Goal: Communication & Community: Answer question/provide support

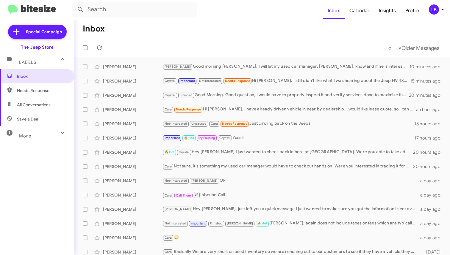
click at [144, 45] on mat-toolbar-row "« Previous » Next Older Messages" at bounding box center [261, 47] width 375 height 19
drag, startPoint x: 146, startPoint y: 32, endPoint x: 120, endPoint y: 22, distance: 27.1
click at [146, 32] on mat-toolbar-row "Inbox" at bounding box center [261, 28] width 375 height 19
click at [47, 92] on span "Needs Response" at bounding box center [42, 91] width 51 height 6
type input "in:needs-response"
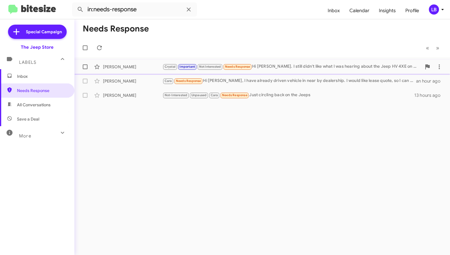
click at [143, 68] on div "Marty Feinberg" at bounding box center [132, 67] width 59 height 6
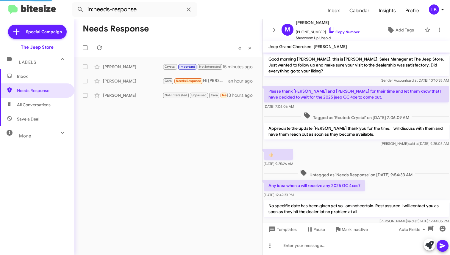
scroll to position [296, 0]
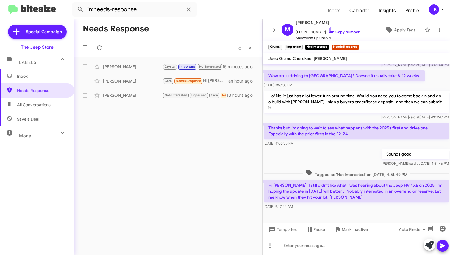
drag, startPoint x: 336, startPoint y: 137, endPoint x: 337, endPoint y: 224, distance: 87.7
click at [337, 141] on div "Nov 11, 2024, 4:05:35 PM" at bounding box center [355, 144] width 185 height 6
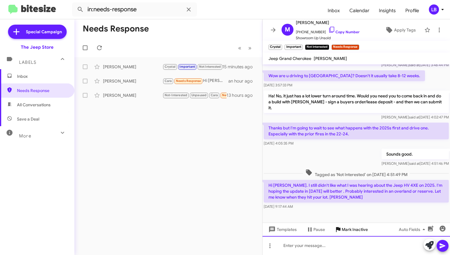
drag, startPoint x: 338, startPoint y: 248, endPoint x: 346, endPoint y: 225, distance: 23.8
click at [338, 248] on div at bounding box center [355, 245] width 187 height 19
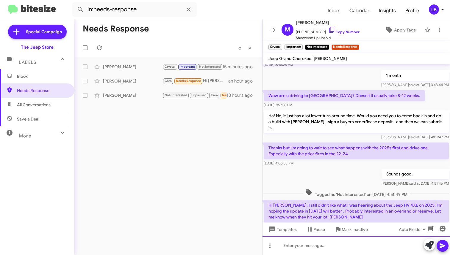
scroll to position [308, 0]
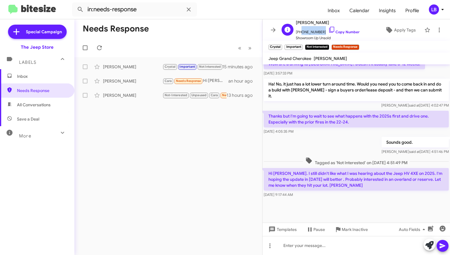
drag, startPoint x: 320, startPoint y: 32, endPoint x: 299, endPoint y: 33, distance: 20.6
click at [299, 33] on span "+19176924844 Copy Number" at bounding box center [328, 30] width 64 height 9
copy span "9176924844"
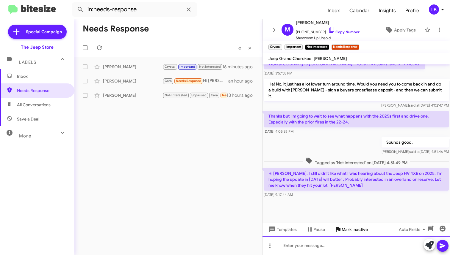
click at [340, 248] on div at bounding box center [355, 245] width 187 height 19
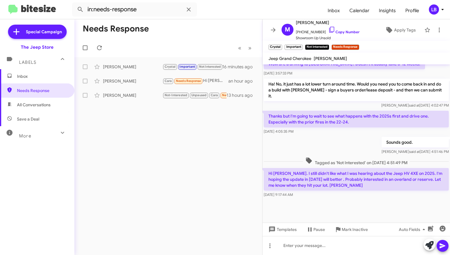
click at [332, 206] on div at bounding box center [355, 214] width 187 height 30
click at [325, 241] on div at bounding box center [355, 245] width 187 height 19
click at [324, 145] on div "Sounds good. Mike said at Nov 11, 2024, 4:51:46 PM" at bounding box center [355, 146] width 187 height 20
click at [323, 136] on div "Sounds good. Mike said at Nov 11, 2024, 4:51:46 PM" at bounding box center [355, 146] width 187 height 20
click at [345, 145] on div "Sounds good. Mike said at Nov 11, 2024, 4:51:46 PM" at bounding box center [355, 146] width 187 height 20
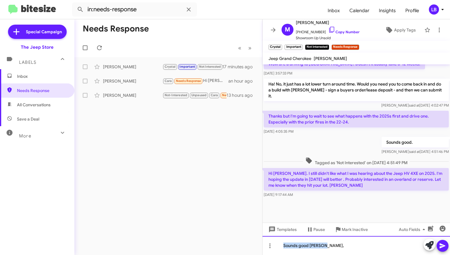
drag, startPoint x: 336, startPoint y: 245, endPoint x: 108, endPoint y: 207, distance: 231.5
click at [120, 213] on div "Needs Response « Previous » Next Marty Feinberg Crystal Important Not Intereste…" at bounding box center [261, 137] width 375 height 236
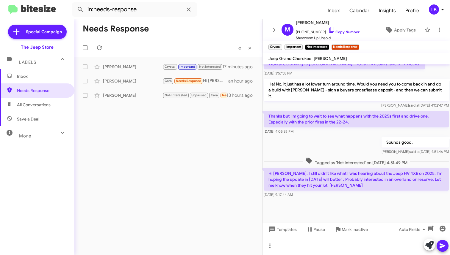
click at [360, 136] on div "Sounds good. Mike said at Nov 11, 2024, 4:51:46 PM" at bounding box center [355, 146] width 187 height 20
click at [356, 199] on div at bounding box center [355, 214] width 187 height 30
drag, startPoint x: 340, startPoint y: 247, endPoint x: 340, endPoint y: 243, distance: 4.5
click at [340, 247] on div at bounding box center [355, 245] width 187 height 19
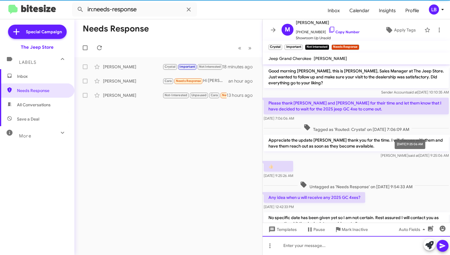
scroll to position [353, 0]
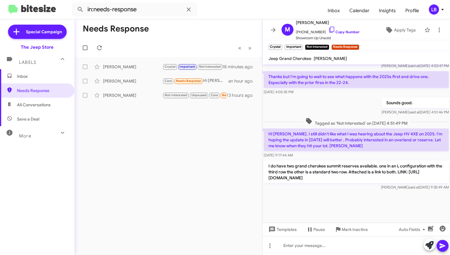
click at [146, 26] on h1 "Needs Response" at bounding box center [116, 29] width 66 height 10
click at [128, 83] on div "[PERSON_NAME]" at bounding box center [132, 81] width 59 height 6
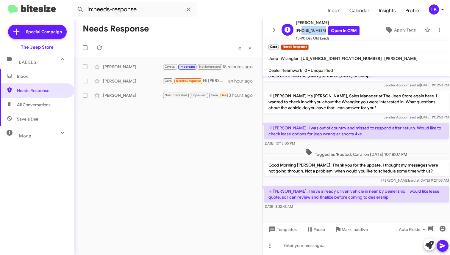
drag, startPoint x: 321, startPoint y: 31, endPoint x: 299, endPoint y: 33, distance: 22.4
click at [299, 33] on span "+17328600406 Open in CRM" at bounding box center [328, 30] width 64 height 9
copy span "7328600406"
drag, startPoint x: 365, startPoint y: 184, endPoint x: 358, endPoint y: 153, distance: 32.0
click at [365, 184] on div "Good Morning Dushyant. Thank you for the update, I thought my messages were not…" at bounding box center [355, 172] width 187 height 26
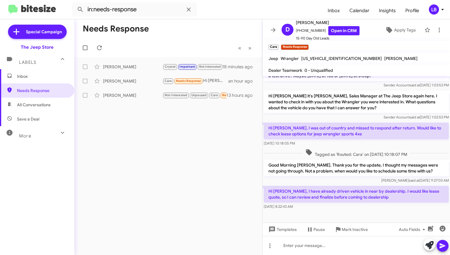
click at [358, 152] on span "Tagged as 'Routed: Cara' on Sep 16, 2025 - 10:18:07 PM" at bounding box center [356, 153] width 106 height 9
click at [360, 241] on div at bounding box center [355, 245] width 187 height 19
click at [350, 148] on div "Tagged as 'Routed: Cara' on Sep 16, 2025 - 10:18:07 PM" at bounding box center [355, 153] width 187 height 11
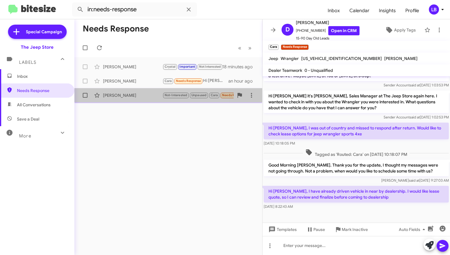
click at [132, 96] on div "[PERSON_NAME]" at bounding box center [132, 95] width 59 height 6
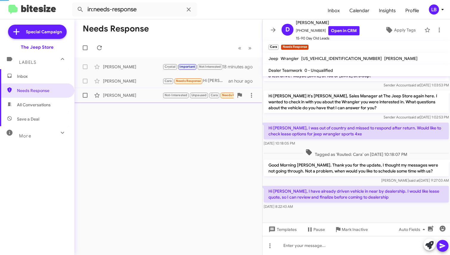
scroll to position [300, 0]
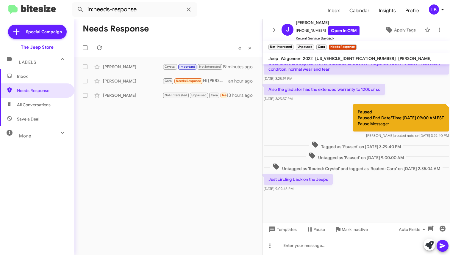
click at [291, 113] on div "Paused Paused End Date/Time:09/19/2025, 09:00 AM EST Pause Message: Luis create…" at bounding box center [355, 121] width 187 height 37
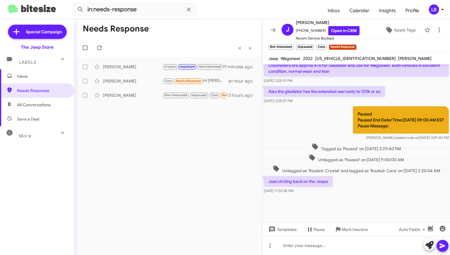
scroll to position [325, 0]
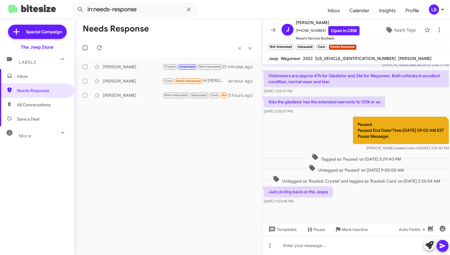
click at [192, 52] on mat-toolbar-row "« Previous » Next" at bounding box center [168, 47] width 188 height 19
click at [145, 84] on div "Dushyant Shah Cara Needs Response Hi Michael, I have already driven vehicle in …" at bounding box center [168, 81] width 178 height 12
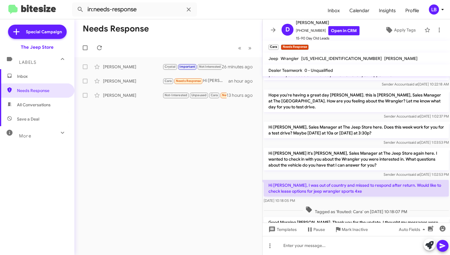
scroll to position [15, 0]
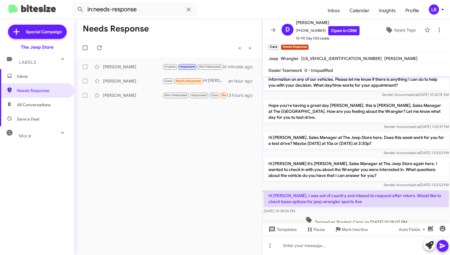
click at [316, 94] on div "Sender Account said at Jul 28, 2025, 10:22:18 AM" at bounding box center [355, 95] width 185 height 6
click at [211, 51] on mat-toolbar-row "« Previous » Next" at bounding box center [168, 47] width 188 height 19
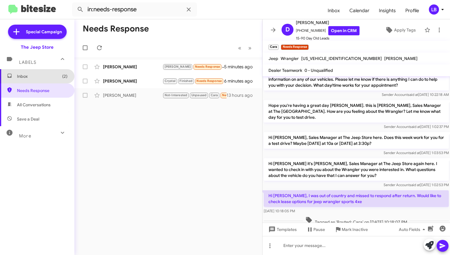
click at [38, 79] on span "Inbox (2)" at bounding box center [42, 76] width 51 height 6
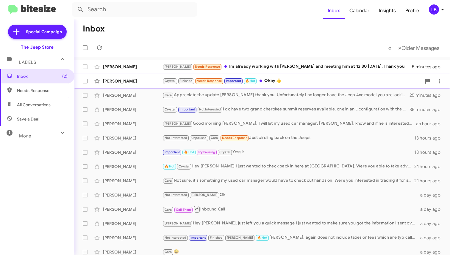
click at [281, 81] on div "Crystal Finished Needs Response Important 🔥 Hot Okay 👍" at bounding box center [291, 81] width 259 height 7
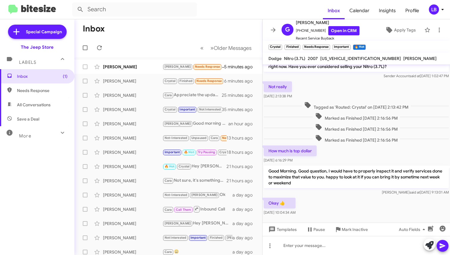
scroll to position [142, 0]
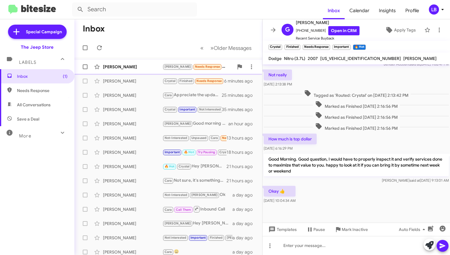
click at [108, 68] on div "[PERSON_NAME]" at bounding box center [132, 67] width 59 height 6
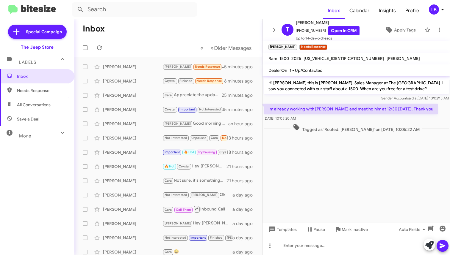
click at [336, 123] on div "Tagged as 'Routed: Andrew' on Sep 26, 2025 - 10:05:22 AM" at bounding box center [355, 128] width 187 height 11
click at [331, 241] on div at bounding box center [355, 245] width 187 height 19
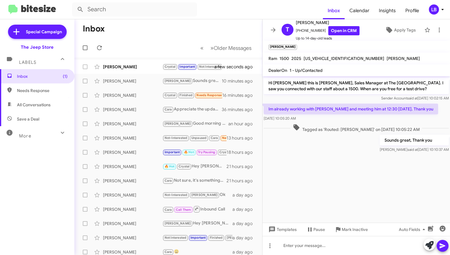
click at [105, 59] on mat-action-list "Marty Feinberg Crystal Important Not Interested Needs Response 🔥 Hot 2026 a few…" at bounding box center [168, 201] width 188 height 288
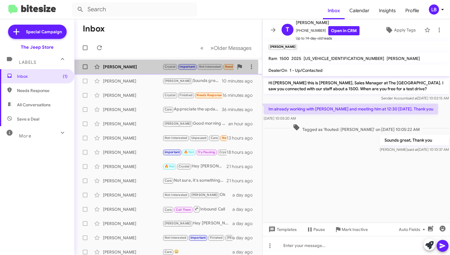
click at [118, 66] on div "Marty Feinberg" at bounding box center [132, 67] width 59 height 6
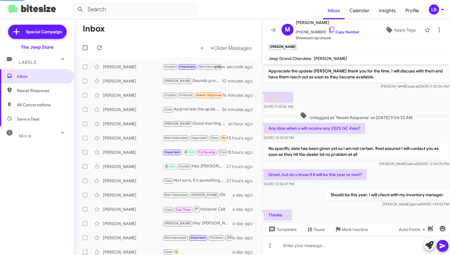
scroll to position [323, 0]
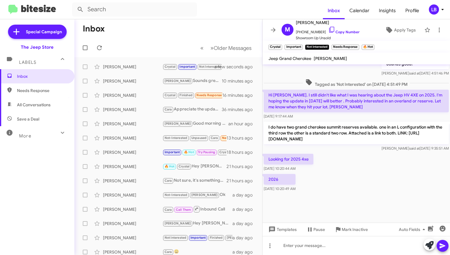
click at [334, 190] on div "2026 Sep 26, 2025, 10:20:49 AM" at bounding box center [355, 183] width 187 height 20
click at [317, 250] on div at bounding box center [355, 245] width 187 height 19
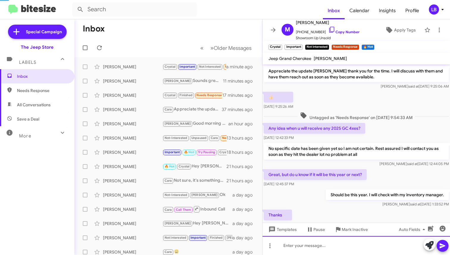
scroll to position [356, 0]
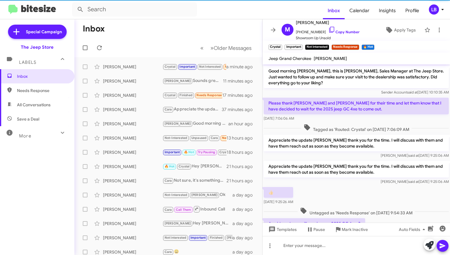
drag, startPoint x: 176, startPoint y: 51, endPoint x: 89, endPoint y: 15, distance: 94.3
click at [173, 50] on mat-toolbar-row "« Previous » Next Older Messages" at bounding box center [168, 47] width 188 height 19
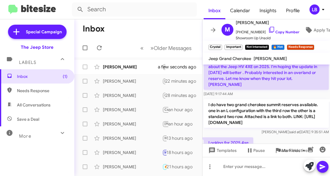
scroll to position [485, 0]
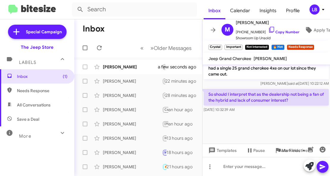
click at [255, 127] on div at bounding box center [267, 129] width 128 height 30
click at [253, 79] on div "Got it, Those aren't vehicles we stock unfortunately, and I do not think we wil…" at bounding box center [266, 69] width 125 height 36
drag, startPoint x: 262, startPoint y: 113, endPoint x: 250, endPoint y: 91, distance: 25.0
click at [262, 113] on div "So should I interpret that as the dealership not being a fan of the hybrid and …" at bounding box center [267, 101] width 128 height 26
click at [254, 120] on div at bounding box center [267, 129] width 128 height 30
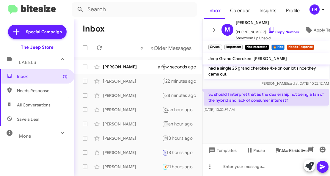
click at [247, 82] on div "Luis said at Sep 26, 2025, 10:22:12 AM" at bounding box center [266, 84] width 125 height 6
click at [251, 168] on div at bounding box center [267, 166] width 128 height 19
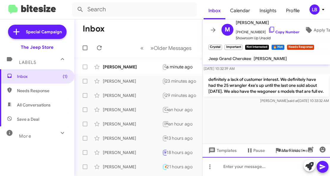
scroll to position [643, 0]
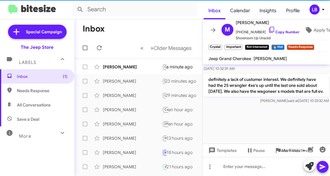
click at [142, 33] on mat-toolbar-row "Inbox" at bounding box center [138, 28] width 128 height 19
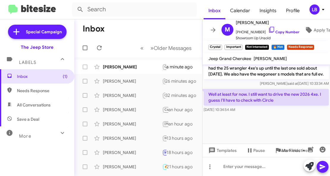
scroll to position [512, 0]
drag, startPoint x: 281, startPoint y: 121, endPoint x: 265, endPoint y: 104, distance: 23.1
click at [281, 121] on div at bounding box center [267, 129] width 128 height 30
click at [252, 80] on div "definitely a lack of customer interest. We definitely have had the 25 wrangler …" at bounding box center [266, 72] width 125 height 30
click at [261, 80] on div "definitely a lack of customer interest. We definitely have had the 25 wrangler …" at bounding box center [266, 72] width 125 height 30
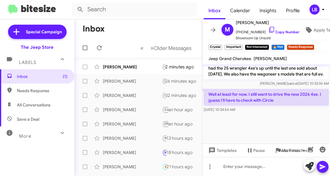
click at [253, 118] on div at bounding box center [267, 129] width 128 height 30
click at [254, 167] on div at bounding box center [267, 166] width 128 height 19
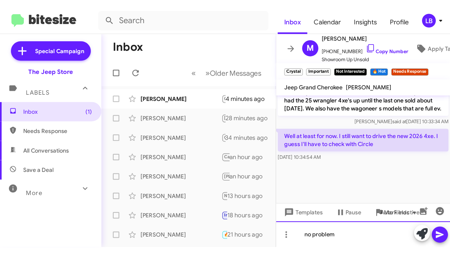
scroll to position [362, 0]
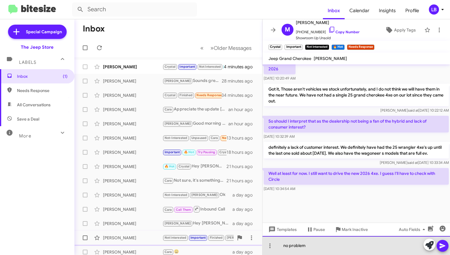
drag, startPoint x: 329, startPoint y: 246, endPoint x: 228, endPoint y: 243, distance: 101.2
click at [229, 243] on div "Inbox « Previous » Next Older Messages Marty Feinberg Crystal Important Not Int…" at bounding box center [261, 137] width 375 height 236
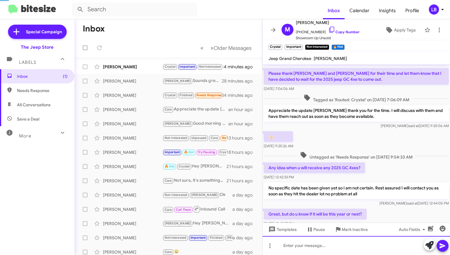
scroll to position [541, 0]
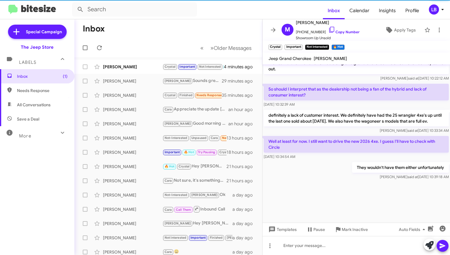
click at [349, 131] on div "Luis said at Sep 26, 2025, 10:33:34 AM" at bounding box center [355, 131] width 185 height 6
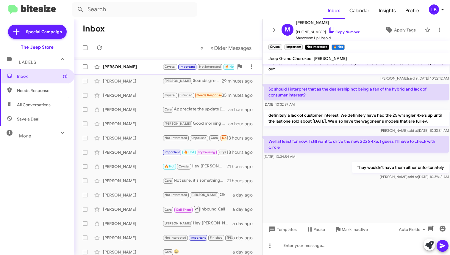
click at [120, 72] on div "Marty Feinberg Crystal Important Not Interested 🔥 Hot Well at least for now. I …" at bounding box center [168, 67] width 178 height 12
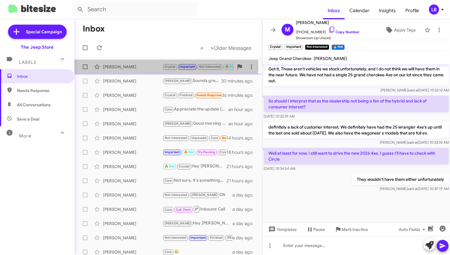
click at [130, 68] on div "Marty Feinberg" at bounding box center [132, 67] width 59 height 6
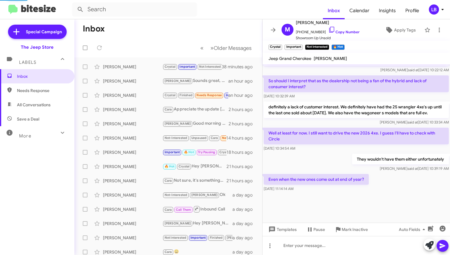
scroll to position [356, 0]
click at [334, 161] on div "They wouldn't have them either unfortunately Luis said at Sep 26, 2025, 10:39:1…" at bounding box center [355, 163] width 187 height 20
click at [326, 161] on div "They wouldn't have them either unfortunately Luis said at Sep 26, 2025, 10:39:1…" at bounding box center [355, 163] width 187 height 20
click at [327, 112] on p "definitely a lack of customer interest. We definitely have had the 25 wrangler …" at bounding box center [355, 110] width 185 height 17
click at [348, 231] on span "Mark Inactive" at bounding box center [354, 230] width 26 height 11
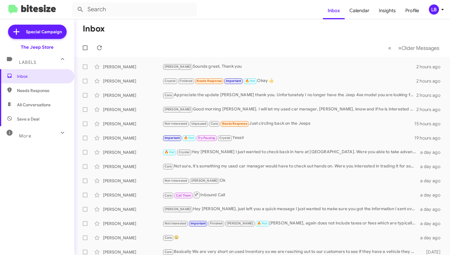
click at [28, 92] on span "Needs Response" at bounding box center [42, 91] width 51 height 6
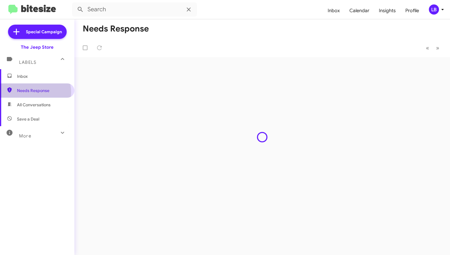
type input "in:needs-response"
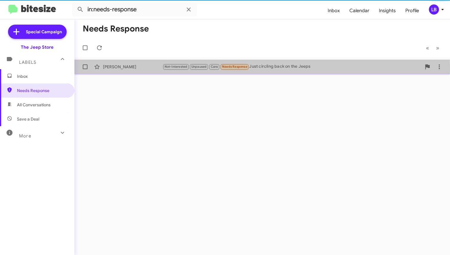
click at [123, 69] on div "[PERSON_NAME]" at bounding box center [132, 67] width 59 height 6
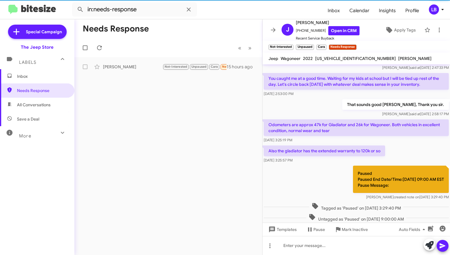
scroll to position [300, 0]
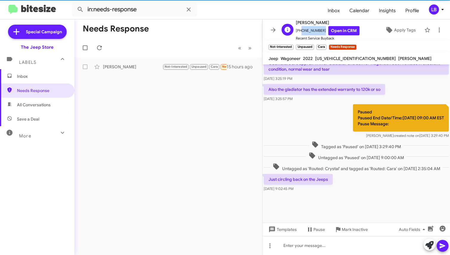
drag, startPoint x: 320, startPoint y: 30, endPoint x: 300, endPoint y: 34, distance: 20.6
click at [300, 34] on span "[PHONE_NUMBER] Open in CRM" at bounding box center [328, 30] width 64 height 9
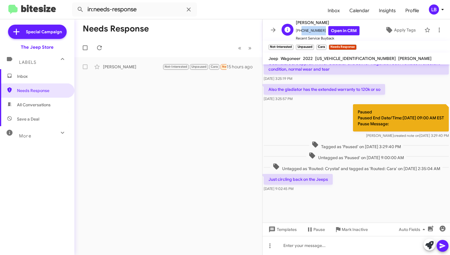
copy span "2019145454"
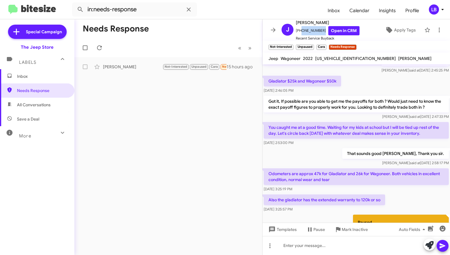
scroll to position [280, 0]
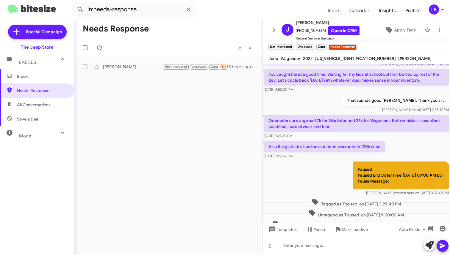
click at [337, 93] on div "You caught me at a good time. Waiting for my kids at school but I will be tied …" at bounding box center [355, 81] width 187 height 26
click at [339, 103] on div "That sounds good James, Thank you sir. Luis said at Sep 18, 2025, 2:58:17 PM" at bounding box center [355, 104] width 187 height 20
click at [338, 103] on div "That sounds good James, Thank you sir. Luis said at Sep 18, 2025, 2:58:17 PM" at bounding box center [355, 104] width 187 height 20
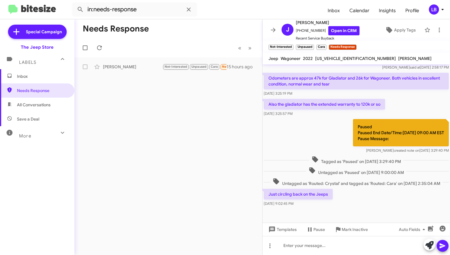
scroll to position [345, 0]
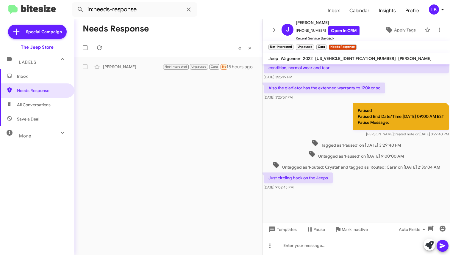
click at [347, 212] on div at bounding box center [355, 207] width 187 height 31
click at [321, 248] on div at bounding box center [355, 245] width 187 height 19
drag, startPoint x: 346, startPoint y: 247, endPoint x: 380, endPoint y: 159, distance: 94.9
click at [346, 247] on div at bounding box center [355, 245] width 187 height 19
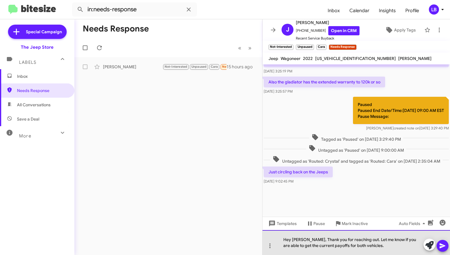
click at [375, 247] on div "Hey James, Thank you for reaching out. Let me know if you are able to get the c…" at bounding box center [355, 242] width 187 height 25
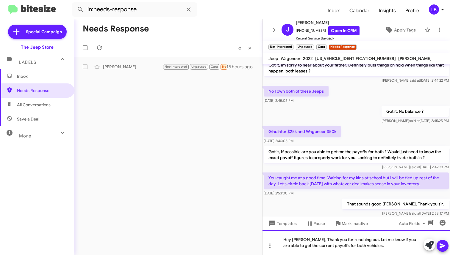
scroll to position [351, 0]
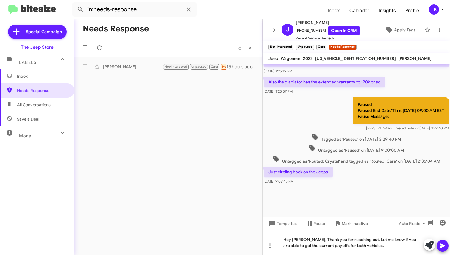
click at [306, 118] on div "Paused Paused End Date/Time:09/19/2025, 09:00 AM EST Pause Message: Luis create…" at bounding box center [355, 114] width 187 height 37
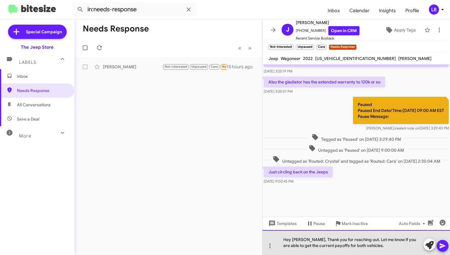
click at [371, 250] on div "Hey James, Thank you for reaching out. Let me know if you are able to get the c…" at bounding box center [355, 242] width 187 height 25
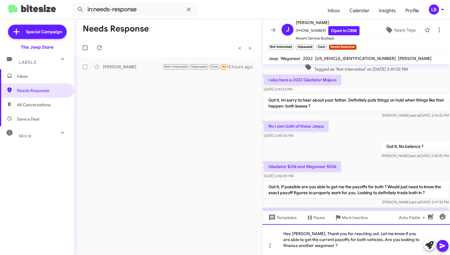
scroll to position [357, 0]
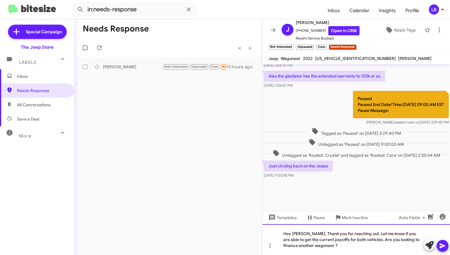
click at [356, 249] on div "Hey [PERSON_NAME], Thank you for reaching out. Let me know if you are able to g…" at bounding box center [355, 240] width 187 height 31
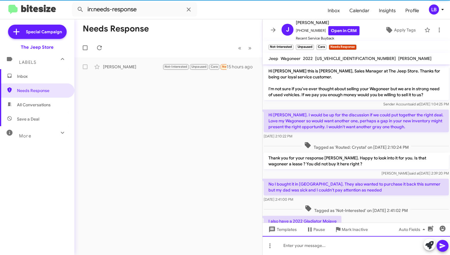
scroll to position [373, 0]
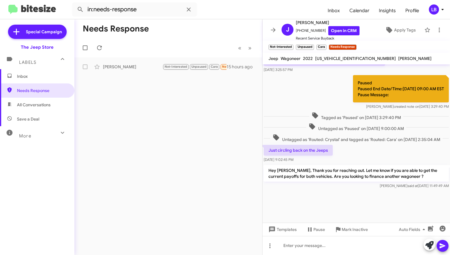
click at [312, 96] on div "Paused Paused End Date/Time:09/19/2025, 09:00 AM EST Pause Message: Luis create…" at bounding box center [355, 92] width 187 height 37
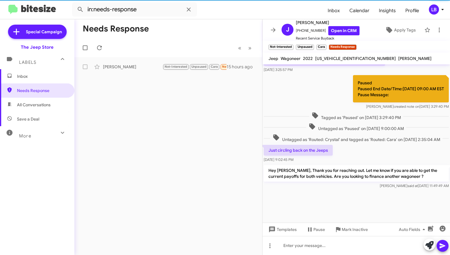
click at [313, 93] on div "Paused Paused End Date/Time:09/19/2025, 09:00 AM EST Pause Message: Luis create…" at bounding box center [355, 92] width 187 height 37
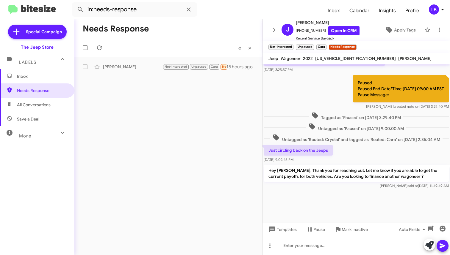
click at [152, 43] on mat-toolbar-row "« Previous » Next" at bounding box center [168, 47] width 188 height 19
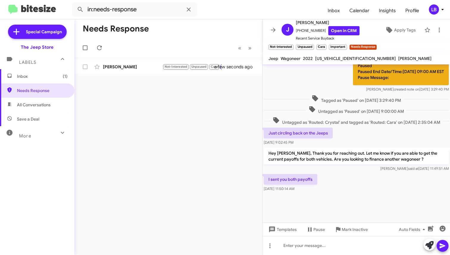
scroll to position [303, 0]
click at [356, 137] on div "Just circling back on the Jeeps Sep 25, 2025, 9:02:45 PM" at bounding box center [355, 137] width 187 height 20
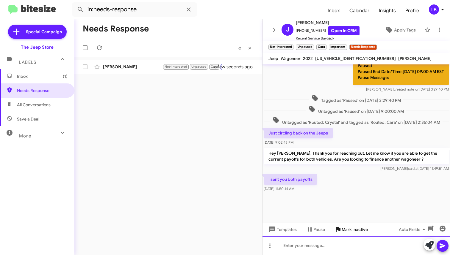
drag, startPoint x: 335, startPoint y: 244, endPoint x: 342, endPoint y: 225, distance: 19.7
click at [335, 244] on div at bounding box center [355, 245] width 187 height 19
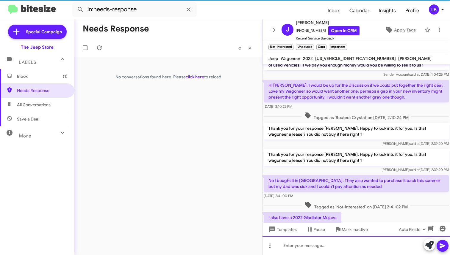
scroll to position [444, 0]
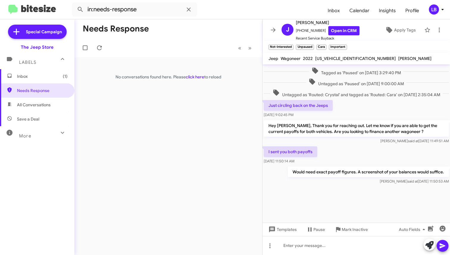
click at [386, 118] on div "Just circling back on the Jeeps Sep 25, 2025, 9:02:45 PM" at bounding box center [355, 109] width 187 height 20
click at [354, 101] on div "Just circling back on the Jeeps Sep 25, 2025, 9:02:45 PM" at bounding box center [355, 109] width 187 height 20
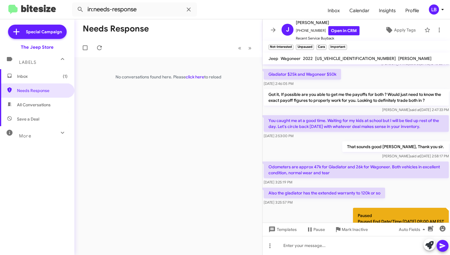
scroll to position [250, 0]
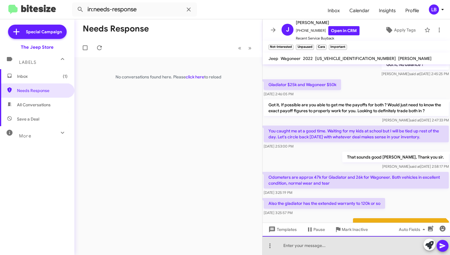
click at [335, 242] on div at bounding box center [355, 245] width 187 height 19
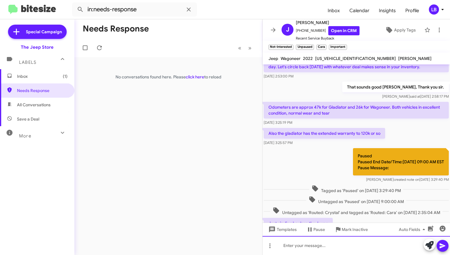
scroll to position [444, 0]
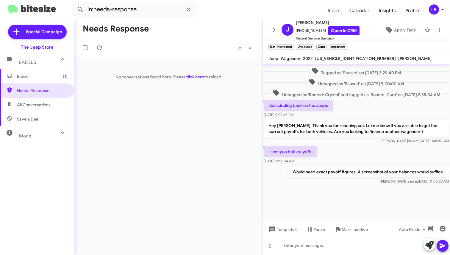
click at [301, 82] on div "Untagged as 'Paused' on [DATE] 9:00:00 AM" at bounding box center [355, 82] width 187 height 11
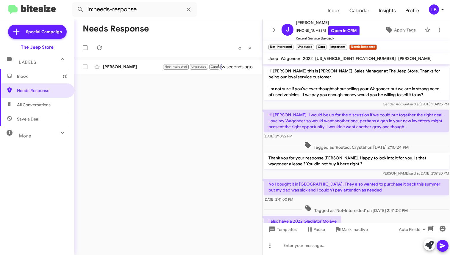
scroll to position [438, 0]
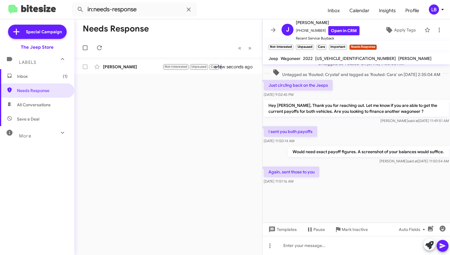
click at [371, 85] on div "Just circling back on the Jeeps Sep 25, 2025, 9:02:45 PM" at bounding box center [355, 89] width 187 height 20
click at [338, 245] on div at bounding box center [355, 245] width 187 height 19
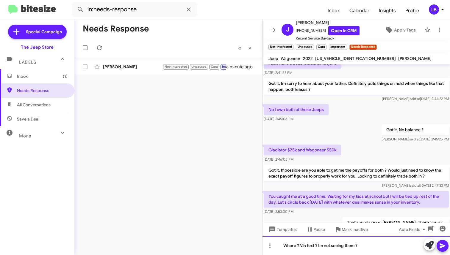
scroll to position [281, 0]
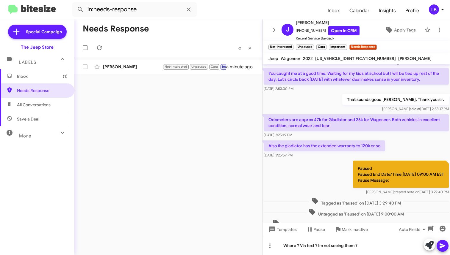
click at [318, 95] on div "That sounds good James, Thank you sir. Luis said at Sep 18, 2025, 2:58:17 PM" at bounding box center [355, 103] width 187 height 20
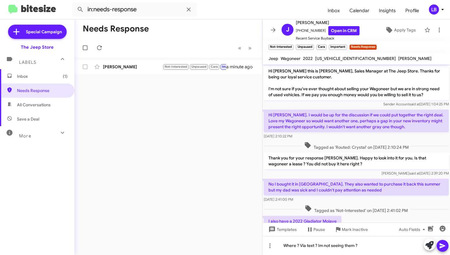
scroll to position [438, 0]
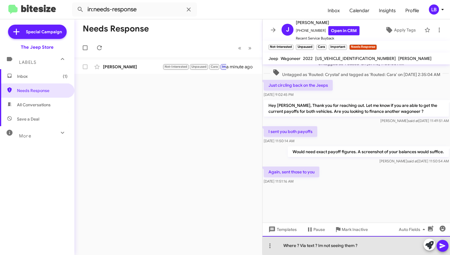
drag, startPoint x: 370, startPoint y: 246, endPoint x: 313, endPoint y: 197, distance: 75.5
click at [299, 244] on div "Where ? Via text ? Im not seeing them ?" at bounding box center [355, 245] width 187 height 19
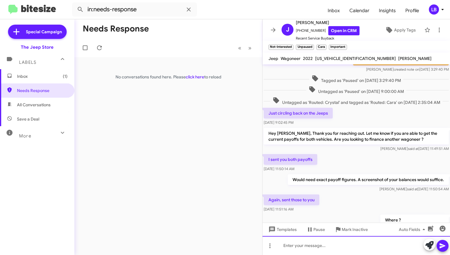
scroll to position [460, 0]
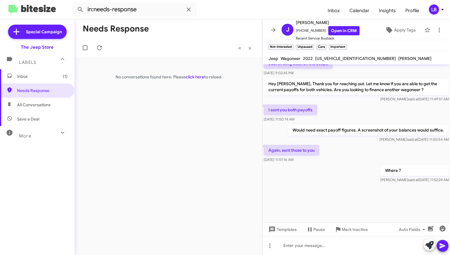
click at [344, 76] on div "Just circling back on the Jeeps Sep 25, 2025, 9:02:45 PM" at bounding box center [355, 67] width 187 height 20
drag, startPoint x: 319, startPoint y: 30, endPoint x: 299, endPoint y: 32, distance: 20.0
click at [299, 32] on span "[PHONE_NUMBER] Open in CRM" at bounding box center [328, 30] width 64 height 9
click at [246, 18] on mat-toolbar "in:needs-response Inbox Calendar Insights Profile LB" at bounding box center [225, 9] width 450 height 19
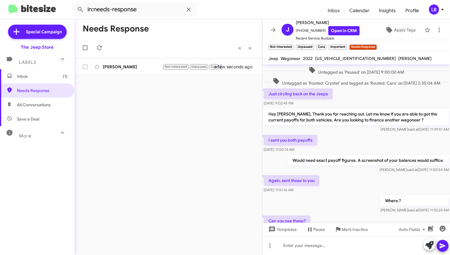
scroll to position [300, 0]
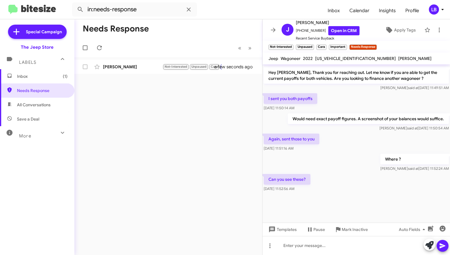
click at [346, 147] on div "Again, sent those to you [DATE] 11:51:16 AM" at bounding box center [355, 143] width 187 height 20
click at [134, 68] on div "[PERSON_NAME]" at bounding box center [132, 67] width 59 height 6
click at [343, 128] on div "Luis said at Sep 26, 2025, 11:50:54 AM" at bounding box center [368, 129] width 161 height 6
click at [343, 98] on div "I sent you both payoffs Sep 26, 2025, 11:50:14 AM" at bounding box center [355, 102] width 187 height 20
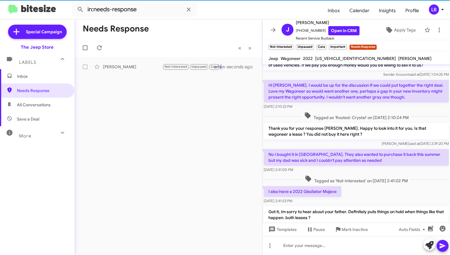
scroll to position [481, 0]
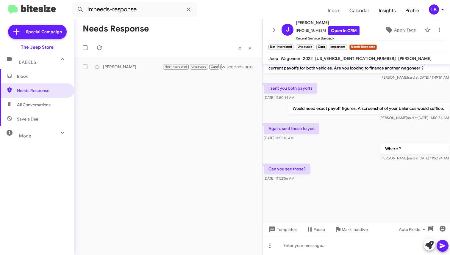
click at [339, 92] on div "I sent you both payoffs Sep 26, 2025, 11:50:14 AM" at bounding box center [355, 92] width 187 height 20
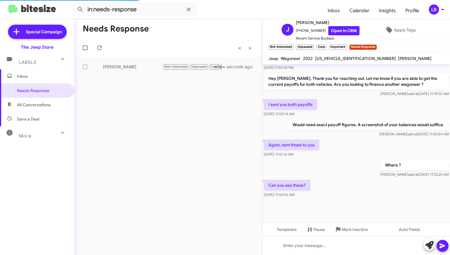
scroll to position [300, 0]
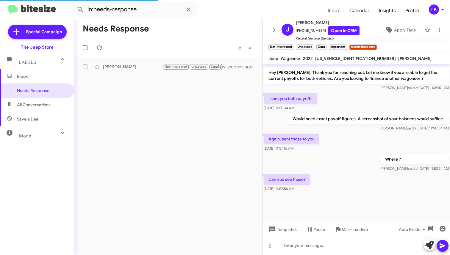
click at [349, 172] on div "Where ? [PERSON_NAME] said at [DATE] 11:52:24 AM" at bounding box center [355, 163] width 187 height 20
click at [342, 200] on div at bounding box center [355, 208] width 187 height 30
click at [301, 164] on div "Where ? [PERSON_NAME] said at [DATE] 11:52:24 AM" at bounding box center [355, 163] width 187 height 20
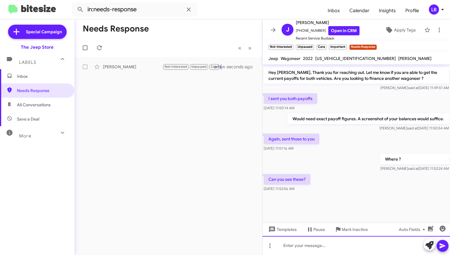
click at [328, 245] on div at bounding box center [355, 245] width 187 height 19
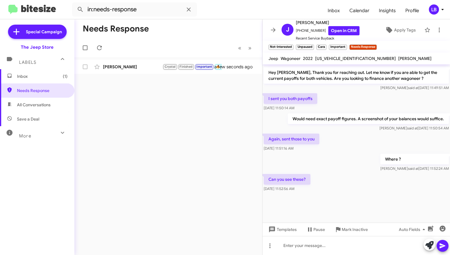
click at [348, 168] on div "Where ? [PERSON_NAME] said at [DATE] 11:52:24 AM" at bounding box center [355, 163] width 187 height 20
click at [34, 80] on span "Inbox (1)" at bounding box center [37, 76] width 74 height 14
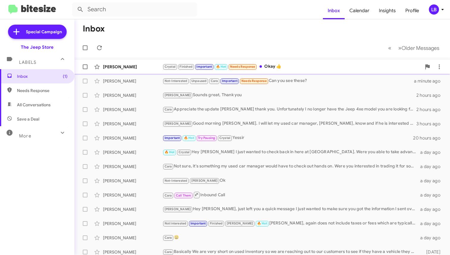
click at [221, 66] on span "🔥 Hot" at bounding box center [221, 67] width 10 height 4
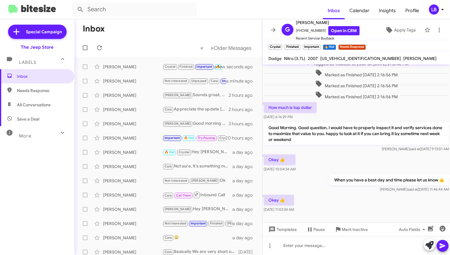
scroll to position [186, 0]
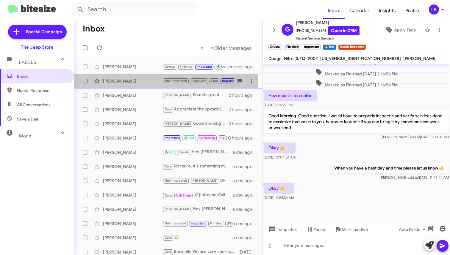
click at [120, 82] on div "[PERSON_NAME]" at bounding box center [132, 81] width 59 height 6
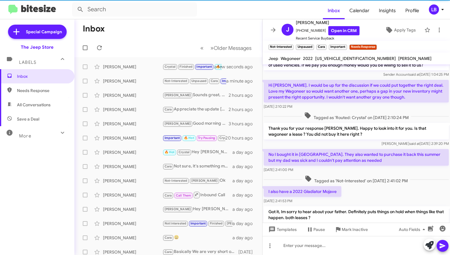
scroll to position [481, 0]
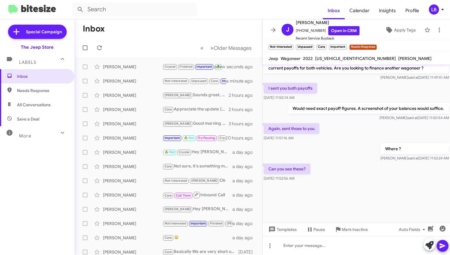
click at [378, 128] on div "Again, sent those to you [DATE] 11:51:16 AM" at bounding box center [355, 132] width 187 height 20
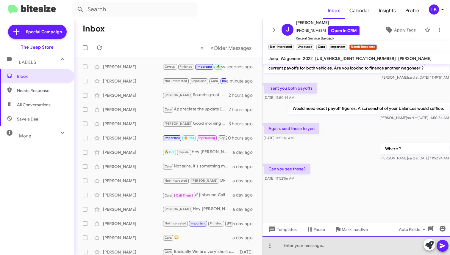
drag, startPoint x: 349, startPoint y: 245, endPoint x: 386, endPoint y: 120, distance: 130.2
click at [349, 244] on div at bounding box center [355, 245] width 187 height 19
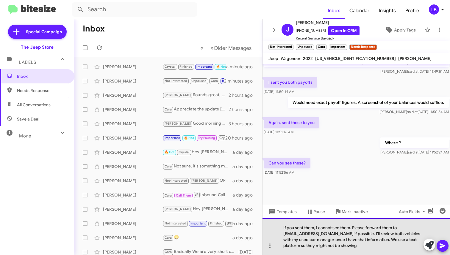
click at [399, 243] on div "If you sent them, I cannot see them. Please forward them to [EMAIL_ADDRESS][DOM…" at bounding box center [355, 237] width 187 height 37
click at [401, 239] on div "If you sent them, I cannot see them. Please forward them to [EMAIL_ADDRESS][DOM…" at bounding box center [355, 237] width 187 height 37
click at [369, 244] on div "If you sent them, I cannot see them. Please forward them to [EMAIL_ADDRESS][DOM…" at bounding box center [355, 237] width 187 height 37
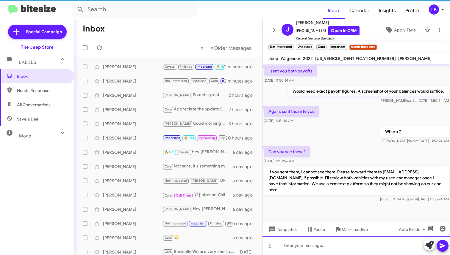
scroll to position [521, 0]
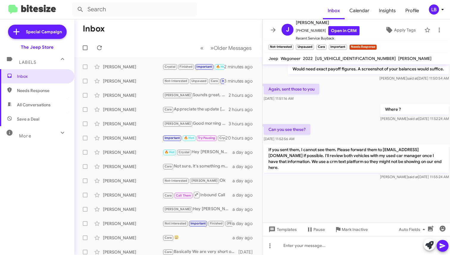
click at [155, 35] on mat-toolbar-row "Inbox" at bounding box center [168, 28] width 188 height 19
click at [349, 116] on div "Where ? [PERSON_NAME] said at [DATE] 11:52:24 AM" at bounding box center [355, 113] width 187 height 20
click at [208, 31] on mat-toolbar-row "Inbox" at bounding box center [168, 28] width 188 height 19
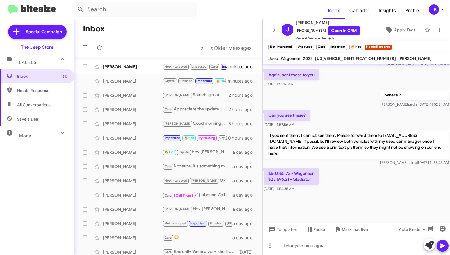
scroll to position [318, 0]
click at [349, 102] on div "Where ? [PERSON_NAME] said at [DATE] 11:52:24 AM" at bounding box center [355, 99] width 187 height 20
click at [362, 190] on cdk-virtual-scroll-viewport "Got it, No balance ? [PERSON_NAME] said at [DATE] 2:45:25 PM Gladiator $25k and…" at bounding box center [355, 144] width 187 height 159
click at [358, 124] on div "Can you see these? [DATE] 11:52:56 AM" at bounding box center [355, 119] width 187 height 20
click at [331, 97] on div "Where ? [PERSON_NAME] said at [DATE] 11:52:24 AM" at bounding box center [355, 99] width 187 height 20
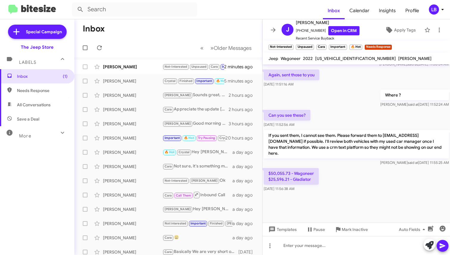
click at [339, 190] on div "$50,055.73 - Wagoneer $25,596.21 - Gladiator [DATE] 11:56:38 AM" at bounding box center [355, 180] width 187 height 26
click at [338, 187] on div "$50,055.73 - Wagoneer $25,596.21 - Gladiator [DATE] 11:56:38 AM" at bounding box center [355, 180] width 187 height 26
click at [344, 106] on div "Where ? [PERSON_NAME] said at [DATE] 11:52:24 AM" at bounding box center [355, 99] width 187 height 20
drag, startPoint x: 350, startPoint y: 211, endPoint x: 344, endPoint y: 187, distance: 24.7
click at [350, 211] on div at bounding box center [355, 208] width 187 height 30
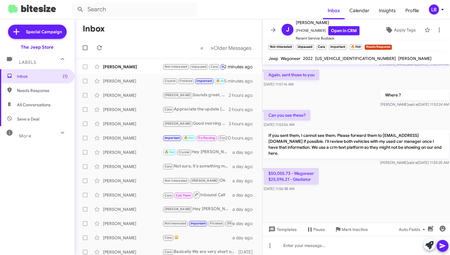
click at [342, 116] on div "Can you see these? [DATE] 11:52:56 AM" at bounding box center [355, 119] width 187 height 20
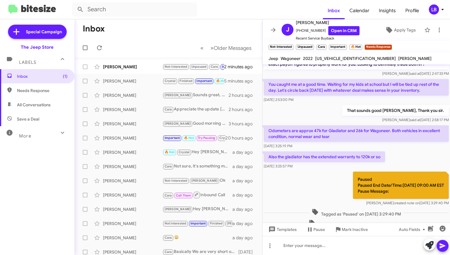
scroll to position [549, 0]
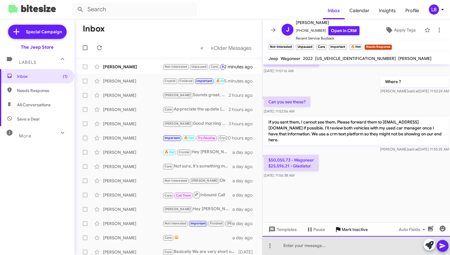
drag, startPoint x: 329, startPoint y: 251, endPoint x: 342, endPoint y: 225, distance: 28.9
click at [329, 251] on div at bounding box center [355, 245] width 187 height 19
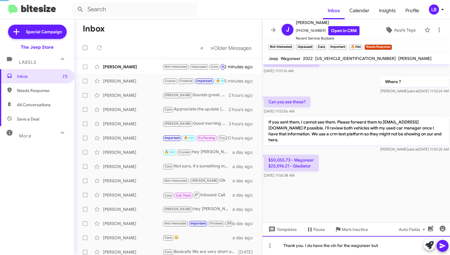
scroll to position [318, 0]
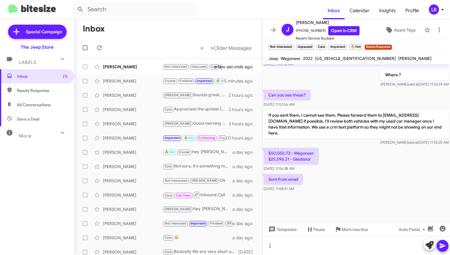
click at [187, 29] on mat-toolbar-row "Inbox" at bounding box center [168, 28] width 188 height 19
click at [365, 161] on div "$50,055.73 - Wagoneer $25,596.21 - Gladiator [DATE] 11:56:38 AM" at bounding box center [355, 160] width 187 height 26
drag, startPoint x: 394, startPoint y: 164, endPoint x: 392, endPoint y: 161, distance: 3.6
click at [392, 161] on div "$50,055.73 - Wagoneer $25,596.21 - Gladiator [DATE] 11:56:38 AM" at bounding box center [355, 160] width 187 height 26
click at [341, 81] on div "Where ? [PERSON_NAME] said at [DATE] 11:52:24 AM" at bounding box center [355, 78] width 187 height 20
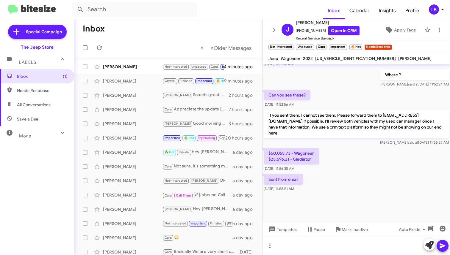
drag, startPoint x: 364, startPoint y: 202, endPoint x: 352, endPoint y: 151, distance: 51.9
click at [364, 199] on div at bounding box center [355, 208] width 187 height 30
click at [351, 102] on div "Can you see these? [DATE] 11:52:56 AM" at bounding box center [355, 99] width 187 height 20
click at [349, 191] on div "Sent from email [DATE] 11:58:51 AM" at bounding box center [355, 183] width 187 height 20
click at [343, 245] on div at bounding box center [355, 245] width 187 height 19
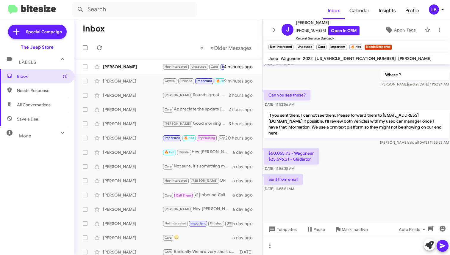
click at [336, 95] on div "Can you see these? [DATE] 11:52:56 AM" at bounding box center [355, 99] width 187 height 20
click at [343, 69] on div "Where ? [PERSON_NAME] said at [DATE] 11:52:24 AM" at bounding box center [355, 78] width 187 height 20
click at [356, 84] on div "Where ? [PERSON_NAME] said at [DATE] 11:52:24 AM" at bounding box center [355, 78] width 187 height 20
click at [193, 18] on mat-toolbar "Inbox Calendar Insights Profile LB" at bounding box center [225, 9] width 450 height 19
click at [177, 37] on mat-toolbar-row "Inbox" at bounding box center [168, 28] width 188 height 19
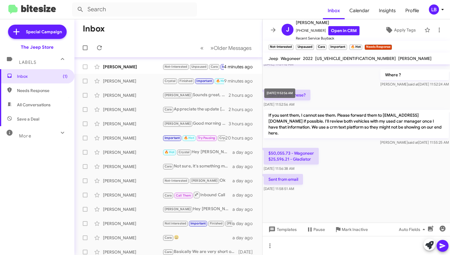
scroll to position [1, 0]
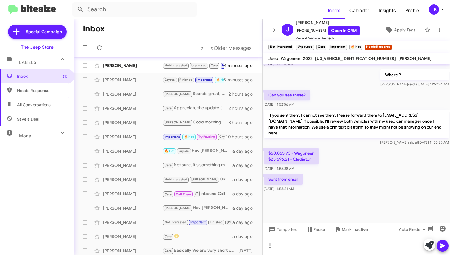
click at [341, 93] on div "Can you see these? [DATE] 11:52:56 AM" at bounding box center [355, 99] width 187 height 20
click at [143, 37] on mat-toolbar-row "Inbox" at bounding box center [168, 28] width 188 height 19
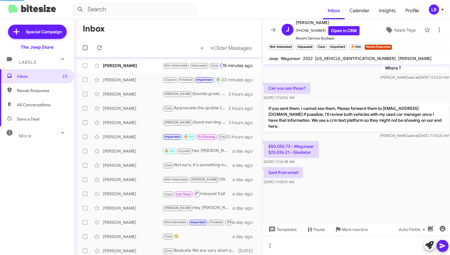
scroll to position [570, 0]
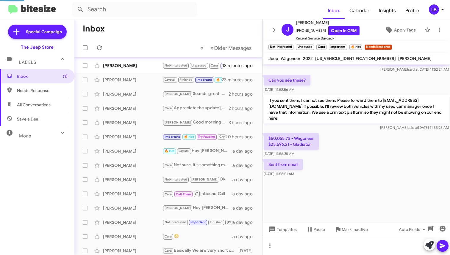
click at [394, 60] on mat-toolbar "Jeep Wagoneer 2022 [US_VEHICLE_IDENTIFICATION_NUMBER] [PERSON_NAME]" at bounding box center [355, 59] width 187 height 12
click at [156, 44] on mat-toolbar-row "« Previous » Next Older Messages" at bounding box center [168, 47] width 188 height 19
drag, startPoint x: 356, startPoint y: 70, endPoint x: 360, endPoint y: 92, distance: 22.8
click at [356, 70] on div "Where ? [PERSON_NAME] said at [DATE] 11:52:24 AM" at bounding box center [355, 64] width 187 height 20
click at [337, 81] on div "Can you see these? [DATE] 11:52:56 AM" at bounding box center [355, 84] width 187 height 20
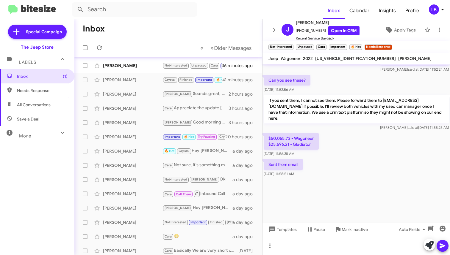
click at [137, 37] on mat-toolbar-row "Inbox" at bounding box center [168, 28] width 188 height 19
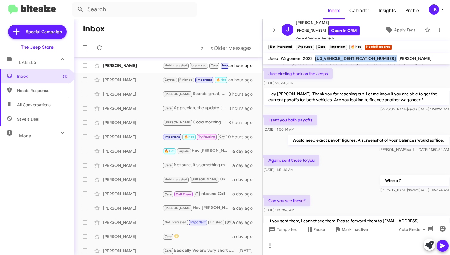
drag, startPoint x: 358, startPoint y: 59, endPoint x: 314, endPoint y: 58, distance: 43.4
click at [314, 58] on div "Jeep Wagoneer 2022 [US_VEHICLE_IDENTIFICATION_NUMBER] [PERSON_NAME]" at bounding box center [349, 58] width 165 height 7
copy span "[US_VEHICLE_IDENTIFICATION_NUMBER]"
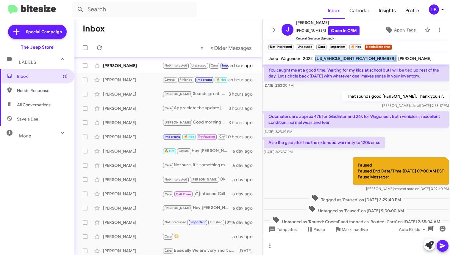
scroll to position [570, 0]
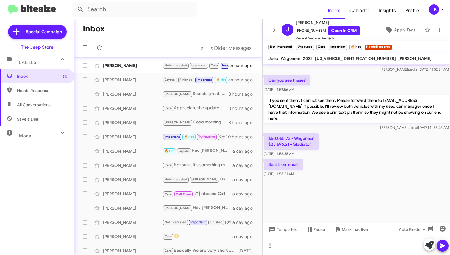
click at [331, 79] on div "Can you see these? [DATE] 11:52:56 AM" at bounding box center [355, 84] width 187 height 20
click at [134, 42] on mat-toolbar-row "« Previous » Next Older Messages" at bounding box center [168, 47] width 188 height 19
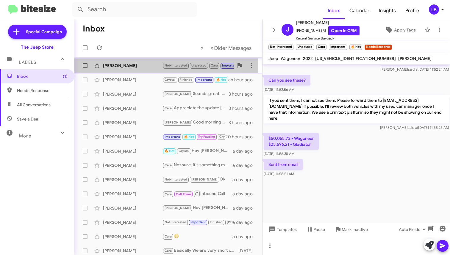
click at [136, 66] on div "[PERSON_NAME]" at bounding box center [132, 66] width 59 height 6
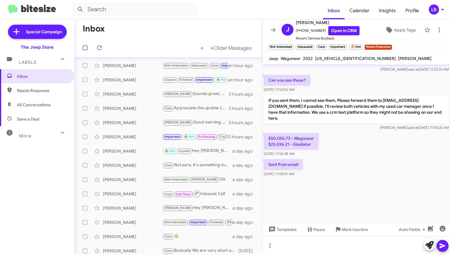
click at [355, 85] on div "Can you see these? [DATE] 11:52:56 AM" at bounding box center [355, 84] width 187 height 20
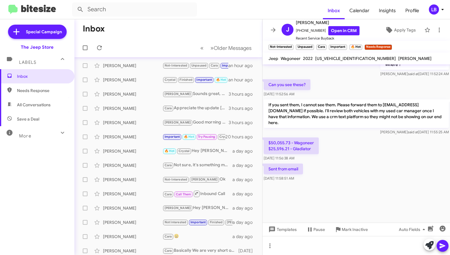
click at [333, 96] on div "Can you see these? [DATE] 11:52:56 AM" at bounding box center [355, 88] width 187 height 20
click at [347, 144] on div "$50,055.73 - Wagoneer $25,596.21 - Gladiator [DATE] 11:56:38 AM" at bounding box center [355, 150] width 187 height 26
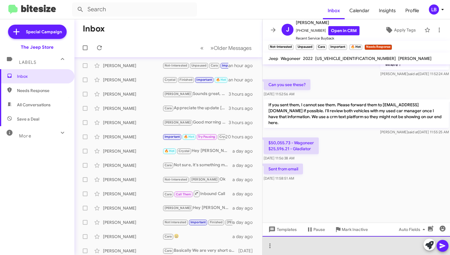
click at [325, 249] on div at bounding box center [355, 245] width 187 height 19
click at [336, 245] on div at bounding box center [355, 245] width 187 height 19
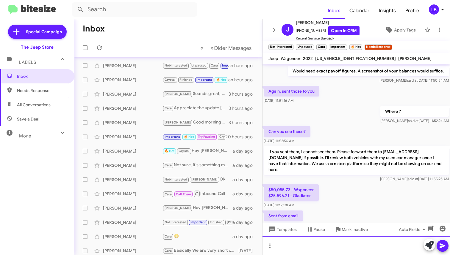
scroll to position [570, 0]
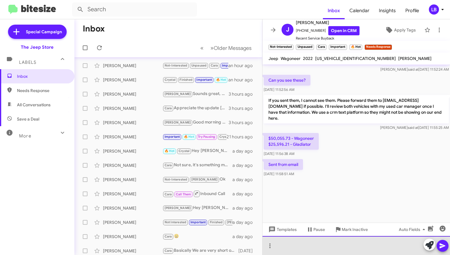
click at [319, 243] on div at bounding box center [355, 245] width 187 height 19
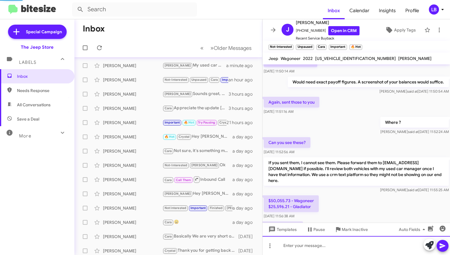
scroll to position [604, 0]
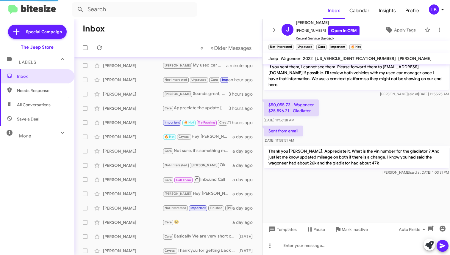
click at [374, 113] on div "$50,055.73 - Wagoneer $25,596.21 - Gladiator [DATE] 11:56:38 AM" at bounding box center [355, 111] width 187 height 26
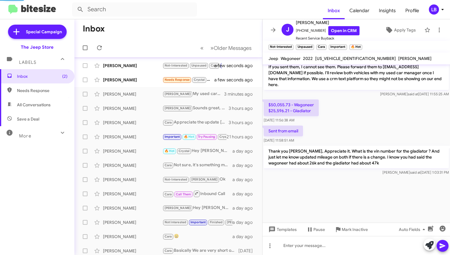
scroll to position [324, 0]
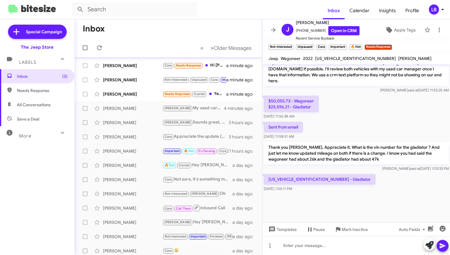
click at [376, 123] on div "Sent from email [DATE] 11:58:51 AM" at bounding box center [355, 131] width 187 height 20
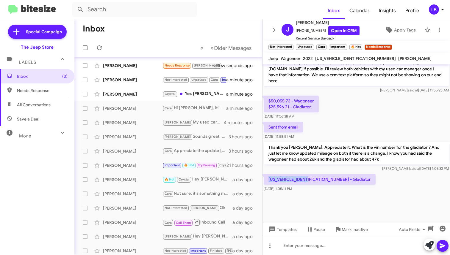
drag, startPoint x: 309, startPoint y: 178, endPoint x: 267, endPoint y: 180, distance: 42.0
click at [267, 180] on p "[US_VEHICLE_IDENTIFICATION_NUMBER] - Gladiator" at bounding box center [319, 179] width 112 height 11
copy p "[US_VEHICLE_IDENTIFICATION_NUMBER]"
click at [372, 134] on div "Sent from email [DATE] 11:58:51 AM" at bounding box center [355, 131] width 187 height 20
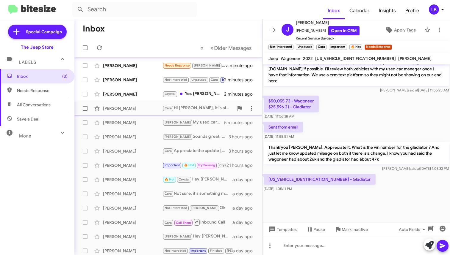
click at [197, 110] on div "[PERSON_NAME] Hi [PERSON_NAME], it is always a pleasure working with you and yo…" at bounding box center [197, 108] width 71 height 7
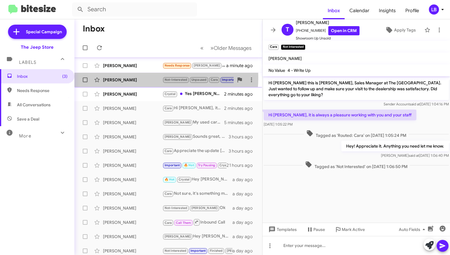
click at [135, 78] on div "[PERSON_NAME]" at bounding box center [132, 80] width 59 height 6
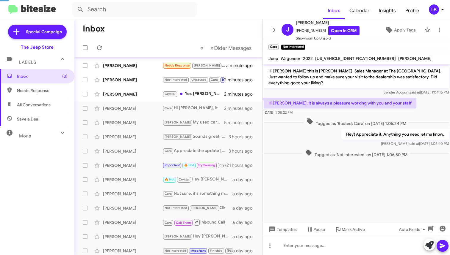
scroll to position [324, 0]
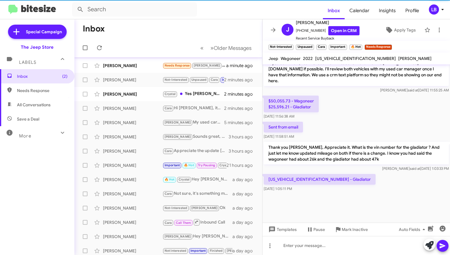
click at [385, 116] on div "$50,055.73 - Wagoneer $25,596.21 - Gladiator [DATE] 11:56:38 AM" at bounding box center [355, 108] width 187 height 26
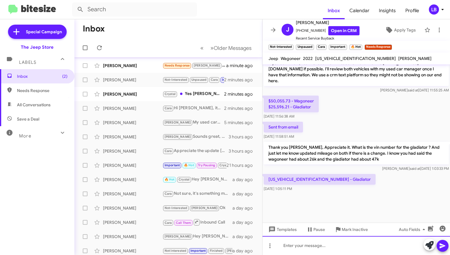
drag, startPoint x: 365, startPoint y: 249, endPoint x: 375, endPoint y: 223, distance: 27.8
click at [365, 249] on div at bounding box center [355, 245] width 187 height 19
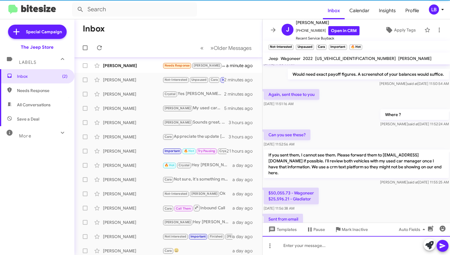
scroll to position [675, 0]
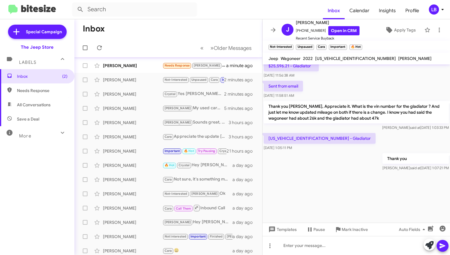
click at [336, 91] on div "Sent from email [DATE] 11:58:51 AM" at bounding box center [355, 90] width 187 height 20
drag, startPoint x: 309, startPoint y: 139, endPoint x: 266, endPoint y: 140, distance: 43.1
click at [266, 139] on p "[US_VEHICLE_IDENTIFICATION_NUMBER] - Gladiator" at bounding box center [319, 138] width 112 height 11
copy p "[US_VEHICLE_IDENTIFICATION_NUMBER]"
click at [353, 147] on div "[US_VEHICLE_IDENTIFICATION_NUMBER] - Gladiator [DATE] 1:05:11 PM" at bounding box center [355, 142] width 187 height 20
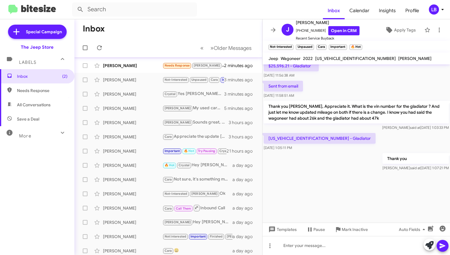
click at [371, 68] on div "$50,055.73 - Wagoneer $25,596.21 - Gladiator [DATE] 11:56:38 AM" at bounding box center [355, 67] width 187 height 26
click at [361, 84] on div "Sent from email [DATE] 11:58:51 AM" at bounding box center [355, 90] width 187 height 20
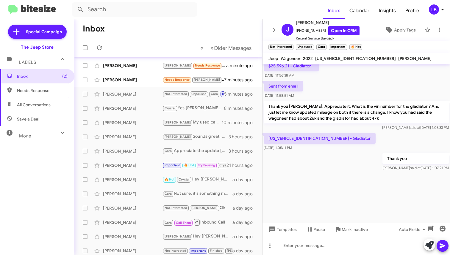
drag, startPoint x: 390, startPoint y: 135, endPoint x: 386, endPoint y: 106, distance: 29.1
click at [389, 134] on div "[US_VEHICLE_IDENTIFICATION_NUMBER] - Gladiator [DATE] 1:05:11 PM" at bounding box center [355, 142] width 187 height 20
click at [361, 245] on div at bounding box center [355, 245] width 187 height 19
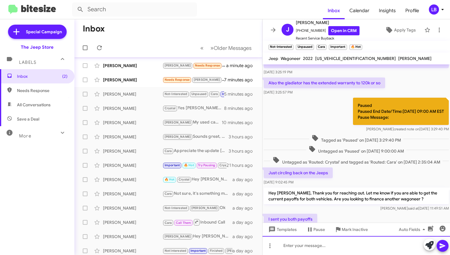
scroll to position [337, 0]
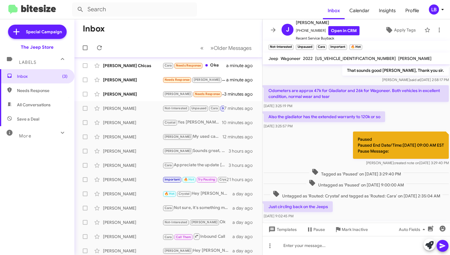
click at [160, 40] on mat-toolbar-row "« Previous » Next Older Messages" at bounding box center [168, 47] width 188 height 19
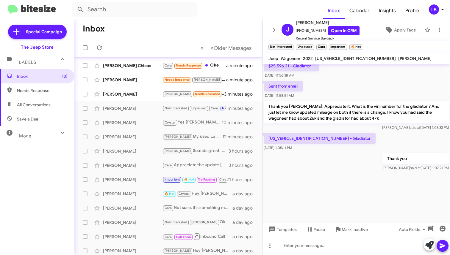
drag, startPoint x: 352, startPoint y: 104, endPoint x: 357, endPoint y: 91, distance: 14.2
click at [353, 101] on p "Thank you [PERSON_NAME], Appreciate it. What is the vin number for the gladiato…" at bounding box center [355, 112] width 185 height 23
click at [140, 68] on div "[PERSON_NAME] Chicas" at bounding box center [132, 66] width 59 height 6
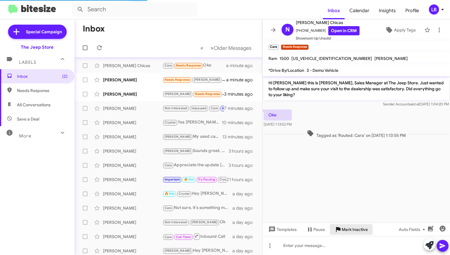
click at [347, 233] on span "Mark Inactive" at bounding box center [354, 230] width 26 height 11
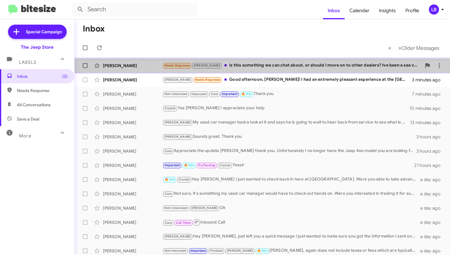
click at [336, 65] on div "Needs Response [PERSON_NAME] Is this something we can chat about, or should I m…" at bounding box center [291, 65] width 259 height 7
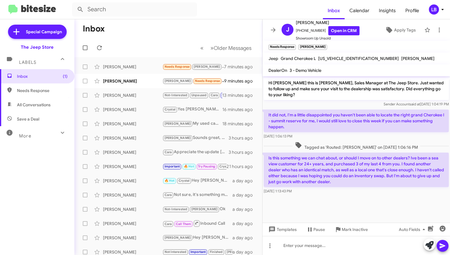
click at [148, 30] on mat-toolbar-row "Inbox" at bounding box center [168, 28] width 188 height 19
click at [131, 42] on mat-toolbar-row "« Previous » Next Older Messages" at bounding box center [168, 47] width 188 height 19
click at [126, 93] on div "[PERSON_NAME]" at bounding box center [132, 95] width 59 height 6
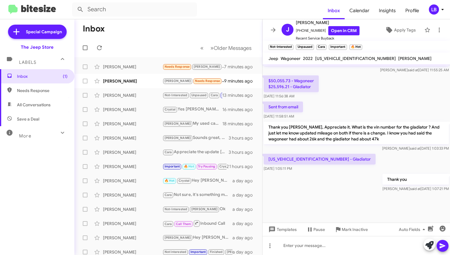
click at [349, 197] on div at bounding box center [355, 208] width 187 height 30
drag, startPoint x: 351, startPoint y: 250, endPoint x: 405, endPoint y: 155, distance: 109.5
click at [351, 251] on div at bounding box center [355, 245] width 187 height 19
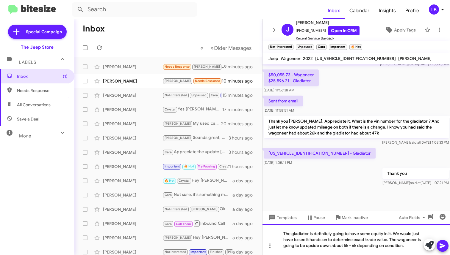
scroll to position [330, 0]
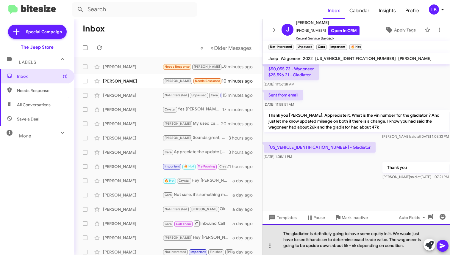
click at [410, 246] on div "The gladiator is definitely going to have some equity in it. We would just have…" at bounding box center [355, 240] width 187 height 31
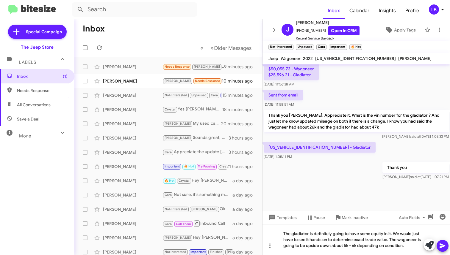
click at [361, 125] on p "Thank you [PERSON_NAME], Appreciate it. What is the vin number for the gladiato…" at bounding box center [355, 121] width 185 height 23
click at [360, 92] on div "Sent from email [DATE] 11:58:51 AM" at bounding box center [355, 99] width 187 height 20
click at [415, 248] on div "The gladiator is definitely going to have some equity in it. We would just have…" at bounding box center [355, 240] width 187 height 31
click at [319, 33] on span "[PHONE_NUMBER] Open in CRM" at bounding box center [328, 30] width 64 height 9
drag, startPoint x: 317, startPoint y: 30, endPoint x: 304, endPoint y: 31, distance: 13.7
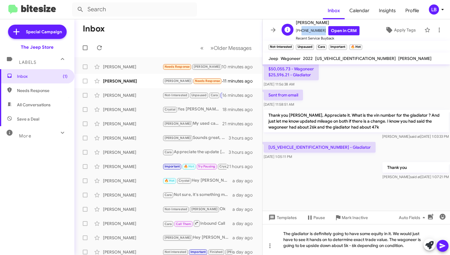
click at [300, 32] on span "[PHONE_NUMBER] Open in CRM" at bounding box center [328, 30] width 64 height 9
copy span "2019145454"
drag, startPoint x: 346, startPoint y: 97, endPoint x: 338, endPoint y: 84, distance: 15.1
click at [346, 98] on div "Sent from email [DATE] 11:58:51 AM" at bounding box center [355, 99] width 187 height 20
drag, startPoint x: 356, startPoint y: 58, endPoint x: 316, endPoint y: 59, distance: 40.5
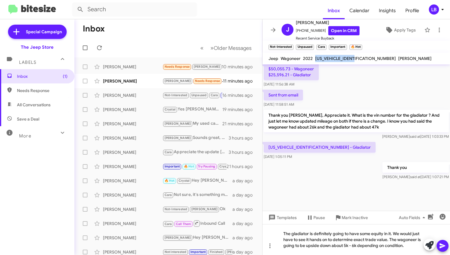
click at [315, 59] on div "[US_VEHICLE_IDENTIFICATION_NUMBER]" at bounding box center [355, 58] width 83 height 7
copy span "[US_VEHICLE_IDENTIFICATION_NUMBER]"
click at [339, 178] on div "Thank you [PERSON_NAME] said at [DATE] 1:07:21 PM" at bounding box center [355, 171] width 187 height 20
click at [413, 246] on div "The gladiator is definitely going to have some equity in it. We would just have…" at bounding box center [355, 240] width 187 height 31
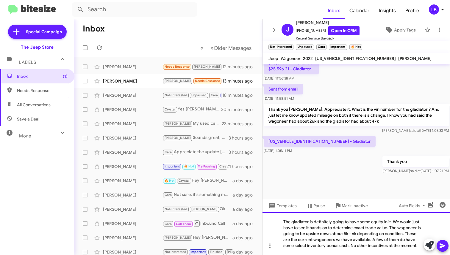
scroll to position [342, 0]
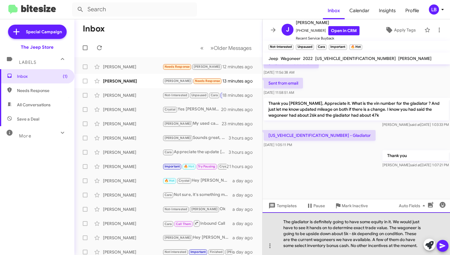
click at [350, 232] on div "The gladiator is definitely going to have some equity in it. We would just have…" at bounding box center [355, 234] width 187 height 43
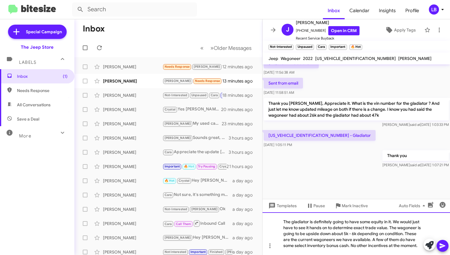
click at [395, 241] on div "The gladiator is definitely going to have some equity in it. We would just have…" at bounding box center [355, 234] width 187 height 43
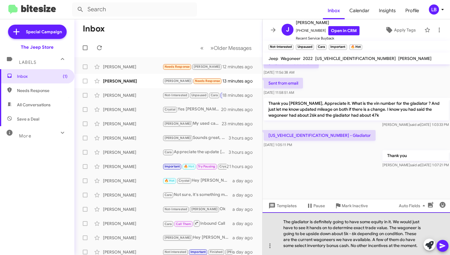
click at [401, 228] on div "The gladiator is definitely going to have some equity in it. We would just have…" at bounding box center [355, 234] width 187 height 43
click at [380, 239] on div "The gladiator is definitely going to have some equity in it. We would just have…" at bounding box center [355, 234] width 187 height 43
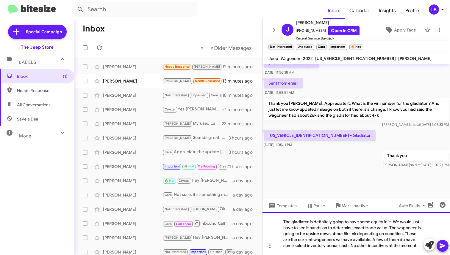
click at [382, 251] on div "The gladiator is definitely going to have some equity in it. We would just have…" at bounding box center [355, 234] width 187 height 43
click at [382, 248] on div "The gladiator is definitely going to have some equity in it. We would just have…" at bounding box center [355, 234] width 187 height 43
click at [421, 247] on div "The gladiator is definitely going to have some equity in it. We would just have…" at bounding box center [355, 234] width 187 height 43
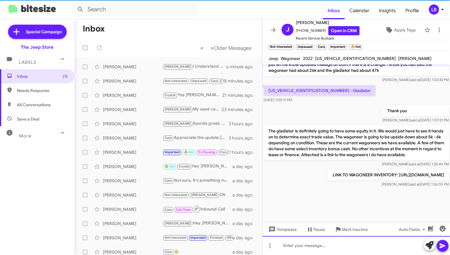
scroll to position [727, 0]
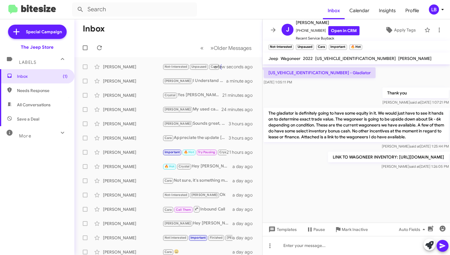
click at [44, 90] on span "Needs Response" at bounding box center [42, 91] width 51 height 6
type input "in:needs-response"
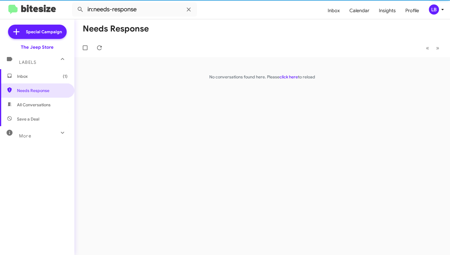
click at [42, 79] on span "Inbox (1)" at bounding box center [42, 76] width 51 height 6
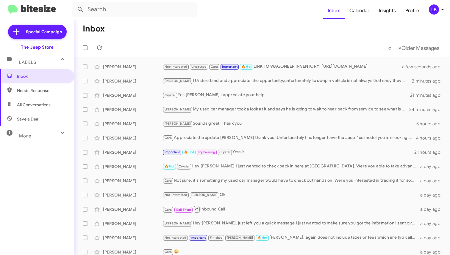
click at [123, 18] on mat-toolbar "Inbox Calendar Insights Profile LB" at bounding box center [225, 9] width 450 height 19
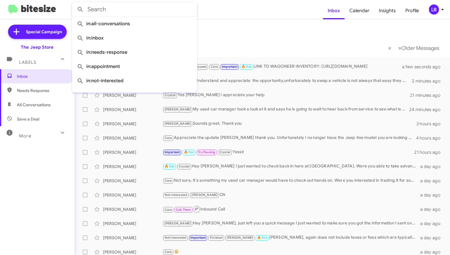
click at [124, 15] on input "text" at bounding box center [134, 9] width 125 height 14
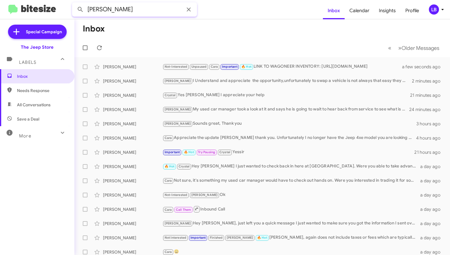
type input "[PERSON_NAME]"
click at [80, 10] on button at bounding box center [80, 10] width 12 height 12
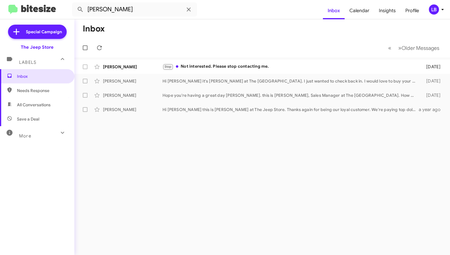
click at [146, 48] on mat-toolbar-row "« Previous » Next Older Messages" at bounding box center [261, 47] width 375 height 19
click at [123, 11] on input "[PERSON_NAME]" at bounding box center [134, 9] width 125 height 14
click at [217, 67] on div "Stop Not interested. Please stop contacting me." at bounding box center [291, 66] width 259 height 7
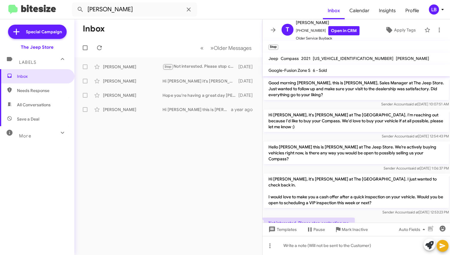
scroll to position [16, 0]
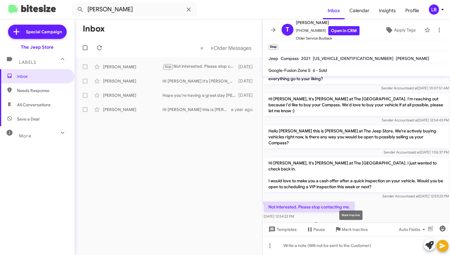
click at [359, 230] on span "Mark Inactive" at bounding box center [354, 230] width 26 height 11
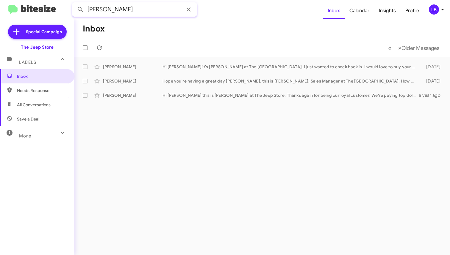
drag, startPoint x: 114, startPoint y: 12, endPoint x: 67, endPoint y: 3, distance: 48.1
click at [114, 12] on input "[PERSON_NAME]" at bounding box center [134, 9] width 125 height 14
drag, startPoint x: 67, startPoint y: 3, endPoint x: 22, endPoint y: -4, distance: 45.1
click at [22, 0] on html "[PERSON_NAME] Inbox Calendar Insights Profile LB Special Campaign The Jeep Stor…" at bounding box center [225, 127] width 450 height 255
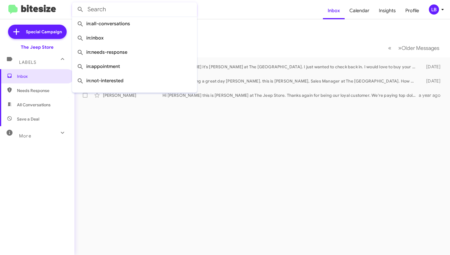
click at [80, 10] on button at bounding box center [80, 10] width 12 height 12
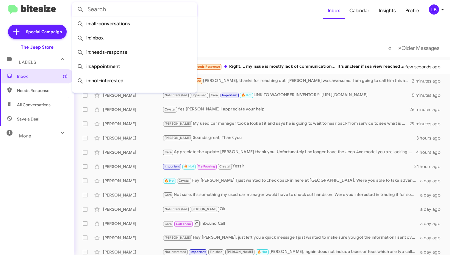
click at [265, 23] on mat-toolbar-row "Inbox" at bounding box center [261, 28] width 375 height 19
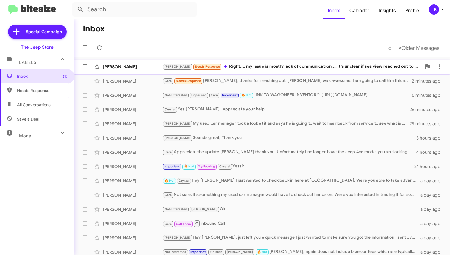
click at [272, 60] on span "[PERSON_NAME] [PERSON_NAME] Needs Response Right.... my issue is mostly lack of…" at bounding box center [261, 67] width 375 height 14
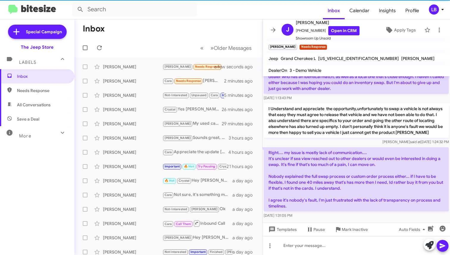
scroll to position [105, 0]
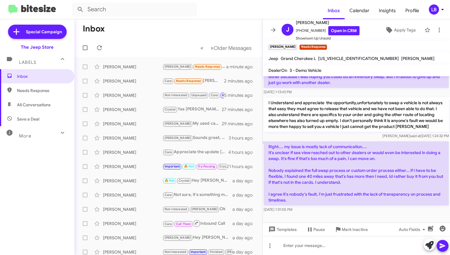
click at [347, 134] on div "[PERSON_NAME] said at [DATE] 1:24:32 PM" at bounding box center [355, 136] width 185 height 6
click at [374, 121] on p "I Understand and appreciate the opportunity,unfortunately to swap a vehicle is …" at bounding box center [355, 115] width 185 height 34
click at [388, 102] on p "I Understand and appreciate the opportunity,unfortunately to swap a vehicle is …" at bounding box center [355, 115] width 185 height 34
click at [368, 89] on div "[DATE] 1:13:43 PM" at bounding box center [355, 92] width 185 height 6
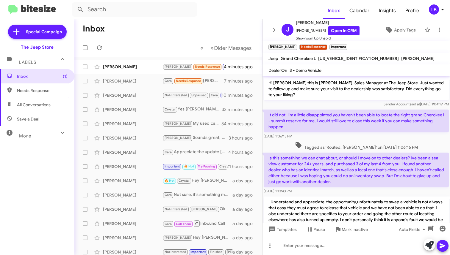
scroll to position [139, 0]
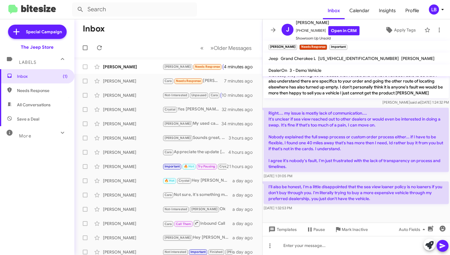
click at [340, 101] on div "[PERSON_NAME] said at [DATE] 1:24:32 PM" at bounding box center [355, 103] width 185 height 6
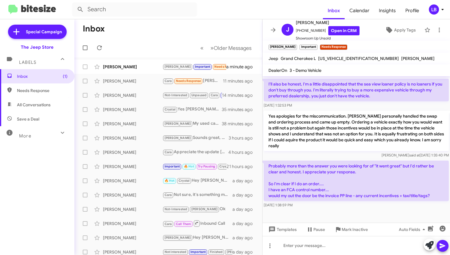
click at [373, 105] on div "[DATE] 1:32:53 PM" at bounding box center [355, 106] width 185 height 6
click at [170, 42] on mat-toolbar-row "« Previous » Next Older Messages" at bounding box center [168, 47] width 188 height 19
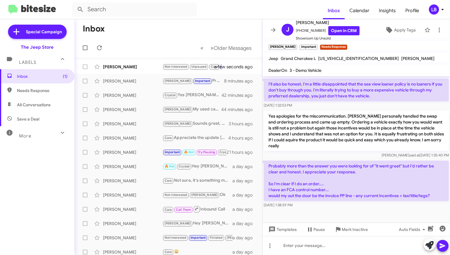
click at [123, 59] on mat-action-list "[PERSON_NAME] Not-Interested Unpaused Cara Important 🔥 Hot Needs Response The a…" at bounding box center [168, 201] width 188 height 288
click at [128, 68] on div "[PERSON_NAME]" at bounding box center [132, 67] width 59 height 6
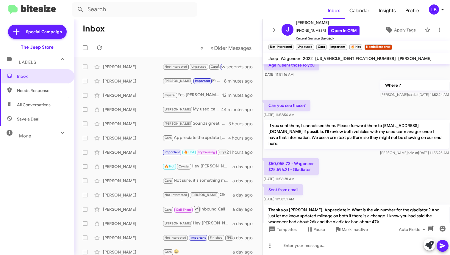
scroll to position [770, 0]
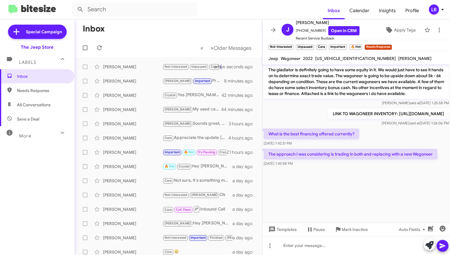
click at [377, 134] on div "What is the best financing offered currently? [DATE] 1:42:31 PM" at bounding box center [355, 138] width 187 height 20
click at [386, 130] on div "What is the best financing offered currently? [DATE] 1:42:31 PM" at bounding box center [355, 138] width 187 height 20
click at [388, 192] on div at bounding box center [355, 195] width 187 height 55
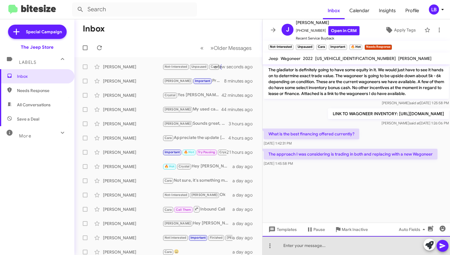
drag, startPoint x: 375, startPoint y: 253, endPoint x: 418, endPoint y: 169, distance: 93.9
click at [375, 253] on div at bounding box center [355, 245] width 187 height 19
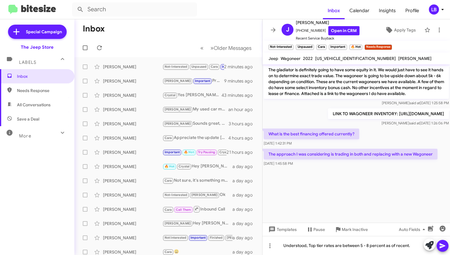
click at [411, 139] on div "What is the best financing offered currently? [DATE] 1:42:31 PM" at bounding box center [355, 138] width 187 height 20
click at [357, 175] on div at bounding box center [355, 195] width 187 height 55
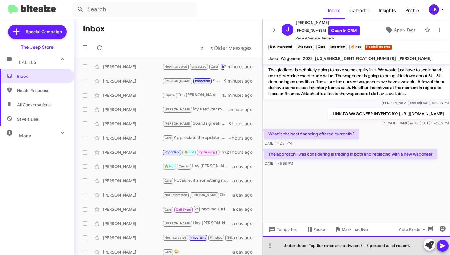
click at [347, 250] on div "Understood, Top tier rates are between 5 - 8 percent as of recent." at bounding box center [355, 245] width 187 height 19
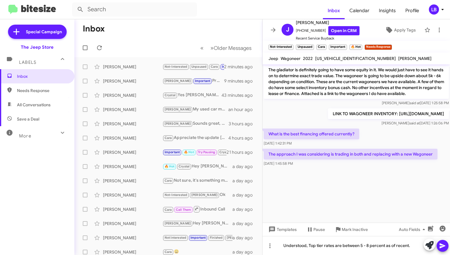
click at [393, 123] on span "[PERSON_NAME] said at [DATE] 1:26:06 PM" at bounding box center [414, 123] width 67 height 4
click at [336, 92] on p "The gladiator is definitely going to have some equity in it. We would just have…" at bounding box center [355, 82] width 185 height 34
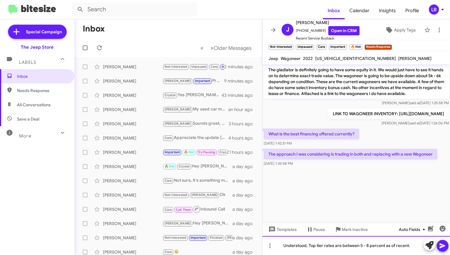
drag, startPoint x: 418, startPoint y: 247, endPoint x: 408, endPoint y: 227, distance: 22.2
click at [418, 247] on div "Understood, Top tier rates are between 5 - 8 percent as of recent." at bounding box center [355, 245] width 187 height 19
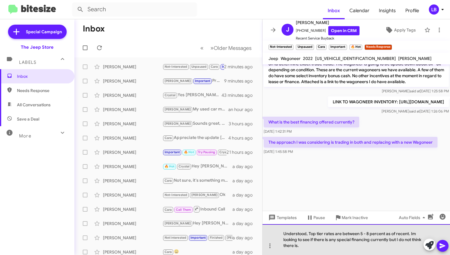
click at [409, 234] on div "Understood, Top tier rates are between 5 - 8 percent as of recent. Im looking t…" at bounding box center [355, 240] width 187 height 31
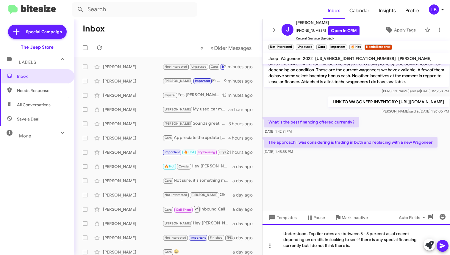
click at [365, 249] on div "Understood, Top tier rates are between 5 - 8 percent as of recent depending on …" at bounding box center [355, 240] width 187 height 31
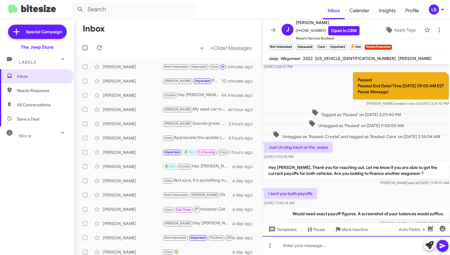
scroll to position [804, 0]
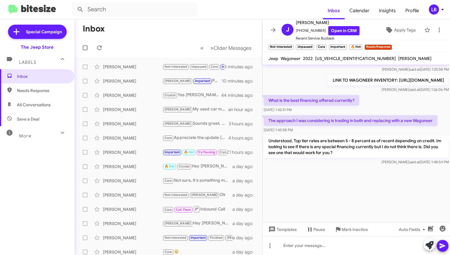
click at [382, 101] on div "What is the best financing offered currently? [DATE] 1:42:31 PM" at bounding box center [355, 104] width 187 height 20
click at [389, 105] on div "What is the best financing offered currently? [DATE] 1:42:31 PM" at bounding box center [355, 104] width 187 height 20
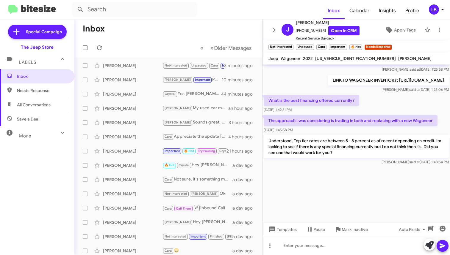
click at [143, 31] on mat-toolbar-row "Inbox" at bounding box center [168, 28] width 188 height 19
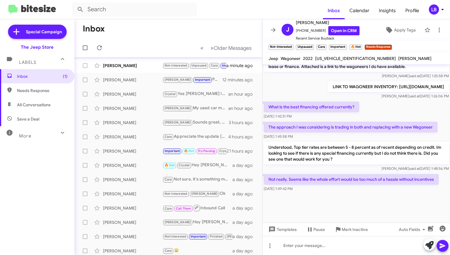
scroll to position [362, 0]
click at [383, 109] on div "What is the best financing offered currently? [DATE] 1:42:31 PM" at bounding box center [355, 111] width 187 height 20
drag, startPoint x: 341, startPoint y: 194, endPoint x: 350, endPoint y: 174, distance: 21.4
click at [342, 193] on cdk-virtual-scroll-viewport "Untagged as 'Routed: Crystal' and tagged as 'Routed: Cara' on [DATE] 2:35:04 AM…" at bounding box center [355, 144] width 187 height 159
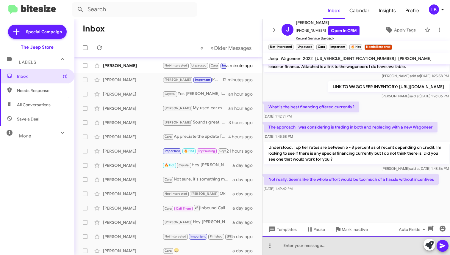
click at [362, 246] on div at bounding box center [355, 245] width 187 height 19
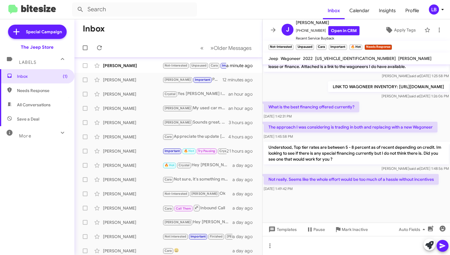
click at [392, 117] on div "What is the best financing offered currently? [DATE] 1:42:31 PM" at bounding box center [355, 111] width 187 height 20
drag, startPoint x: 377, startPoint y: 208, endPoint x: 371, endPoint y: 228, distance: 20.7
click at [377, 208] on div at bounding box center [355, 208] width 187 height 30
drag, startPoint x: 367, startPoint y: 244, endPoint x: 376, endPoint y: 211, distance: 34.8
click at [367, 244] on div at bounding box center [355, 245] width 187 height 19
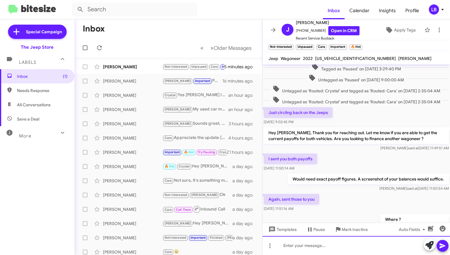
scroll to position [871, 0]
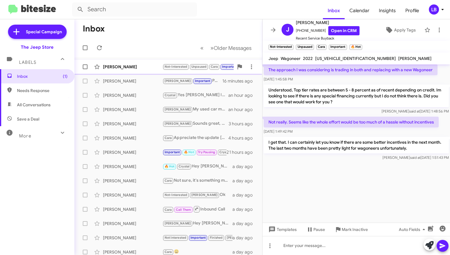
click at [121, 70] on div "[PERSON_NAME] Not-Interested Unpaused Cara Important 🔥 Hot Needs Response Not r…" at bounding box center [168, 67] width 178 height 12
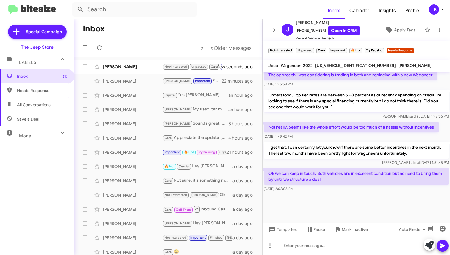
scroll to position [384, 0]
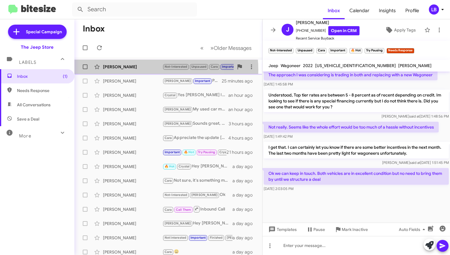
click at [128, 70] on div "[PERSON_NAME] Not-Interested Unpaused Cara Important 🔥 Hot Try Pausing Needs Re…" at bounding box center [168, 67] width 178 height 12
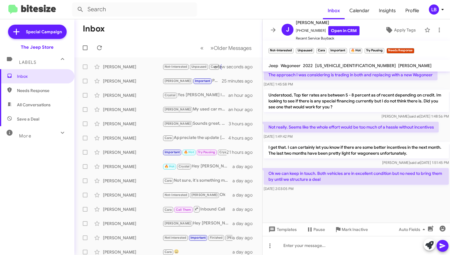
click at [347, 204] on div at bounding box center [355, 208] width 187 height 30
click at [332, 242] on div at bounding box center [355, 245] width 187 height 19
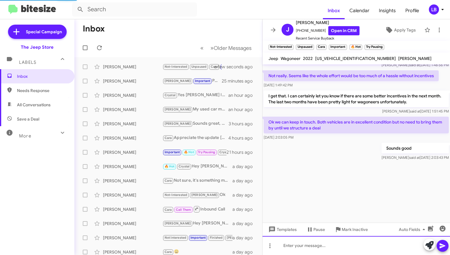
scroll to position [851, 0]
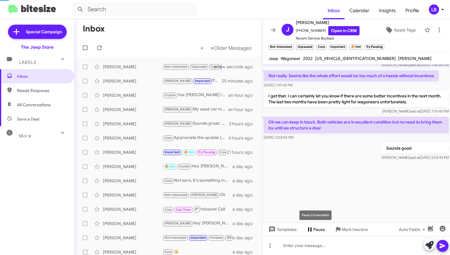
click at [318, 228] on span "Pause" at bounding box center [319, 230] width 12 height 11
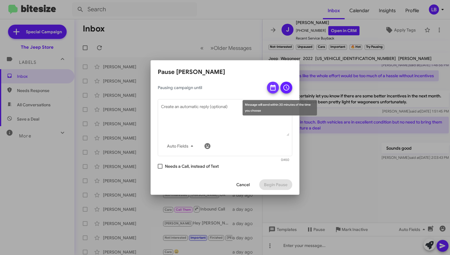
click at [272, 82] on div at bounding box center [279, 88] width 25 height 12
click at [275, 89] on icon at bounding box center [272, 88] width 5 height 6
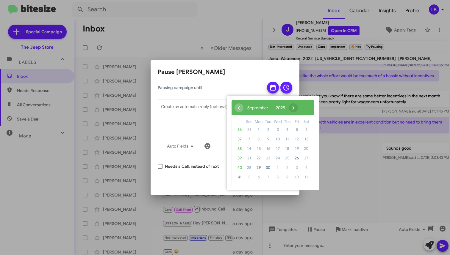
click at [298, 109] on span "›" at bounding box center [293, 107] width 9 height 9
click at [279, 131] on span "1" at bounding box center [278, 130] width 10 height 10
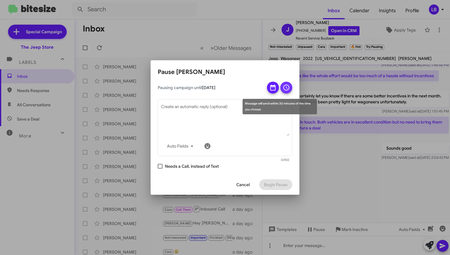
click at [288, 89] on icon at bounding box center [286, 87] width 7 height 7
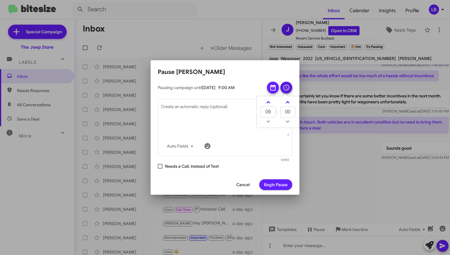
click at [281, 186] on span "Begin Pause" at bounding box center [275, 185] width 23 height 11
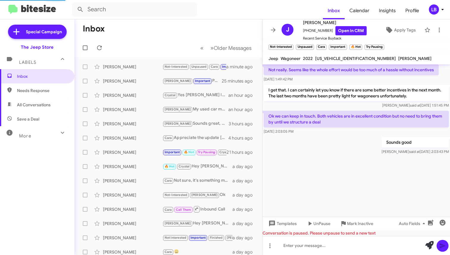
scroll to position [384, 0]
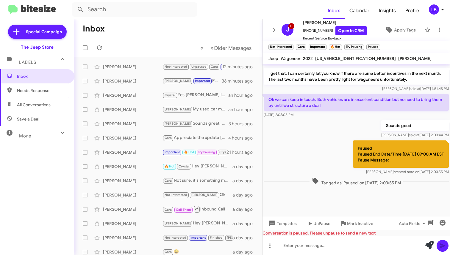
click at [230, 30] on mat-toolbar-row "Inbox" at bounding box center [168, 28] width 188 height 19
click at [179, 23] on mat-toolbar-row "Inbox" at bounding box center [168, 28] width 188 height 19
